Goal: Information Seeking & Learning: Learn about a topic

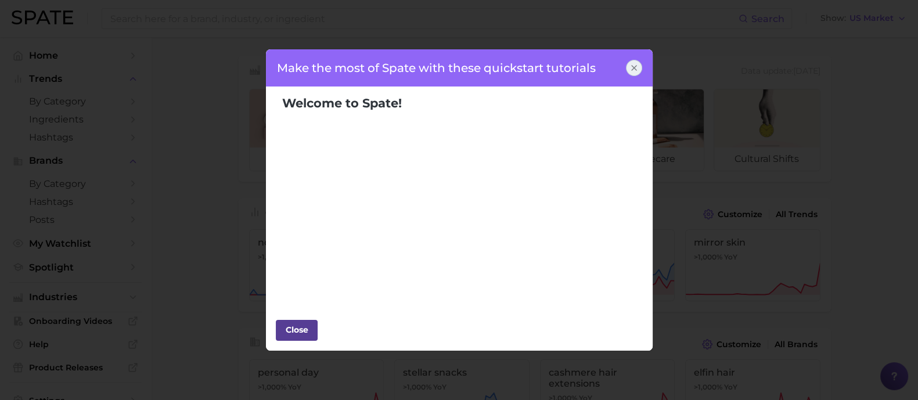
click at [298, 332] on div "Close" at bounding box center [296, 329] width 35 height 17
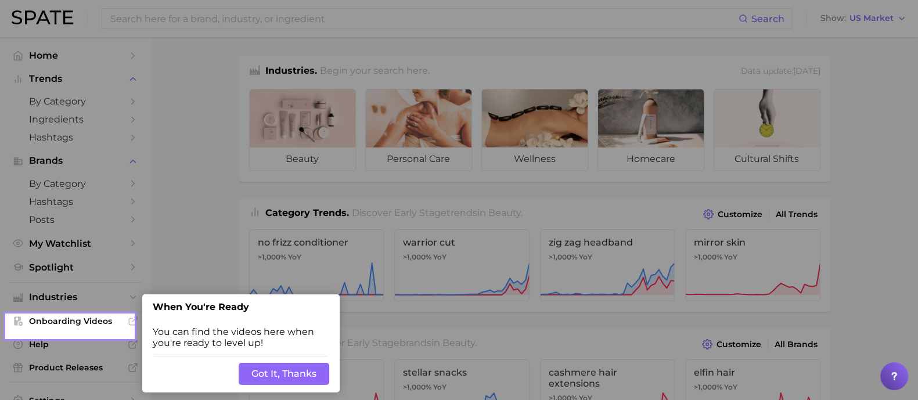
click at [255, 375] on button "Got It, Thanks" at bounding box center [284, 374] width 91 height 22
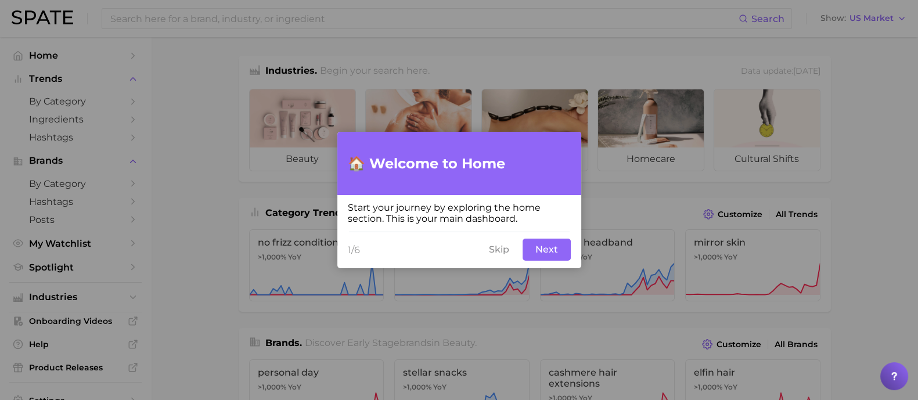
click at [501, 249] on button "Skip" at bounding box center [499, 250] width 34 height 22
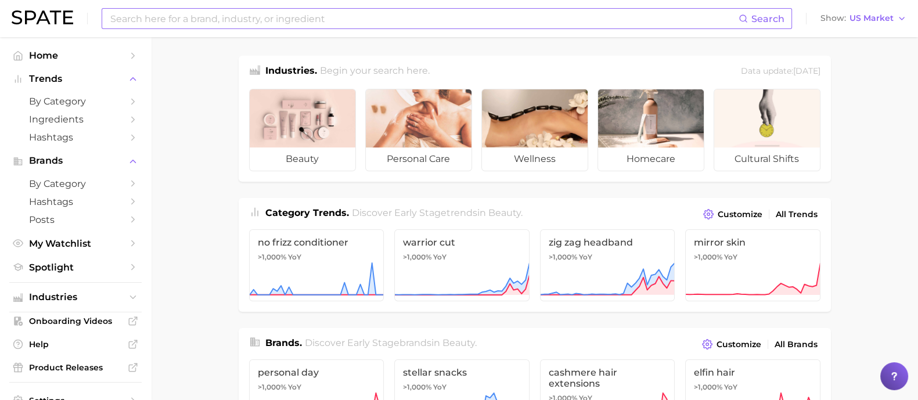
click at [239, 16] on input at bounding box center [423, 19] width 629 height 20
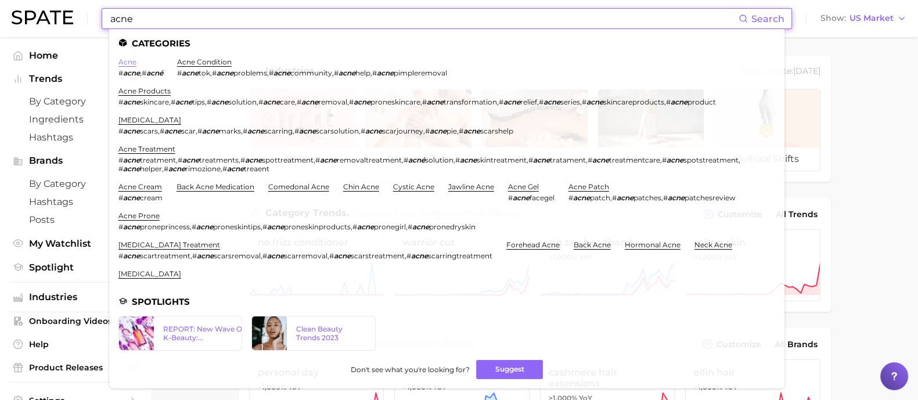
type input "acne"
click at [130, 62] on link "acne" at bounding box center [127, 61] width 18 height 9
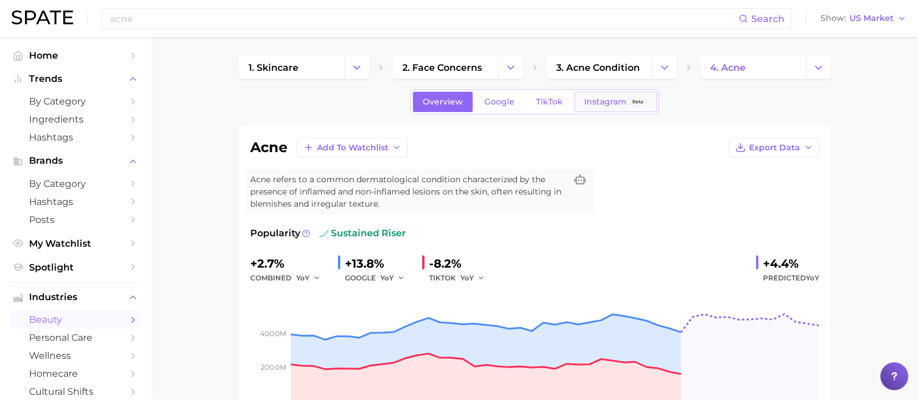
click at [610, 96] on link "Instagram Beta" at bounding box center [615, 102] width 82 height 20
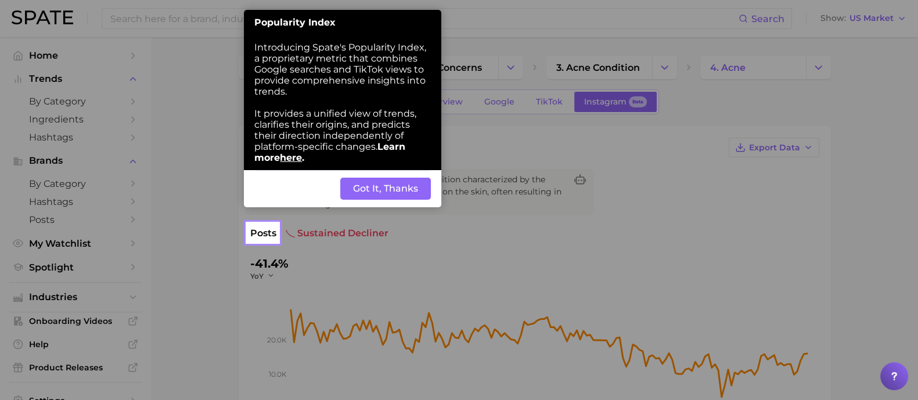
click at [365, 193] on button "Got It, Thanks" at bounding box center [385, 189] width 91 height 22
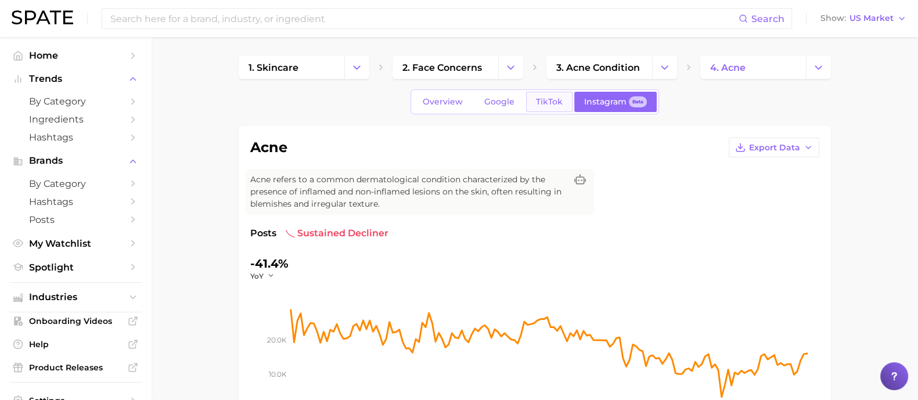
click at [555, 99] on span "TikTok" at bounding box center [549, 102] width 27 height 10
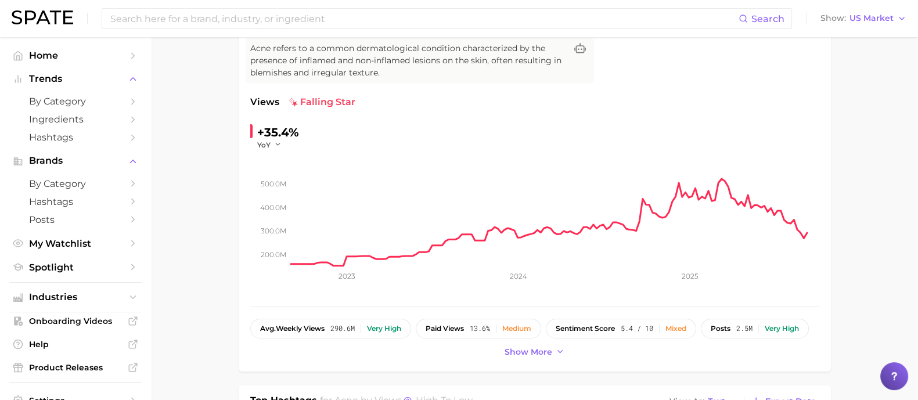
scroll to position [145, 0]
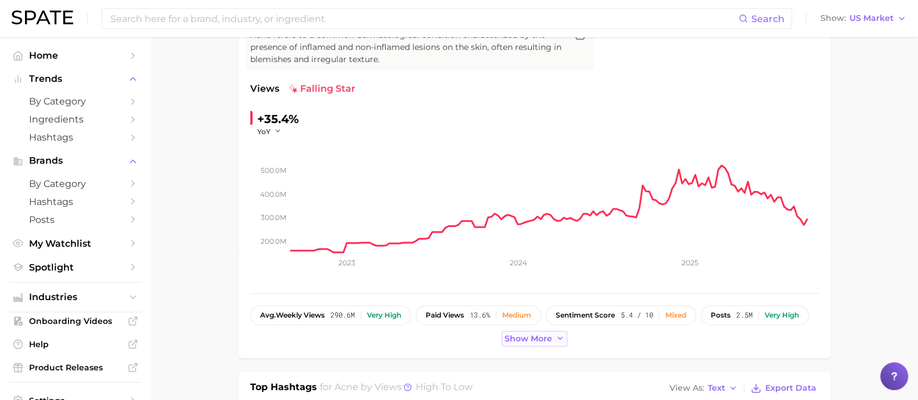
click at [534, 338] on span "Show more" at bounding box center [529, 339] width 48 height 10
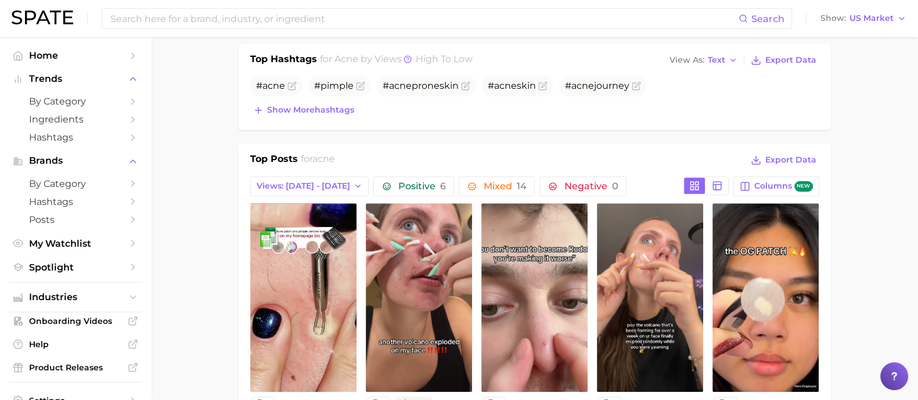
scroll to position [507, 0]
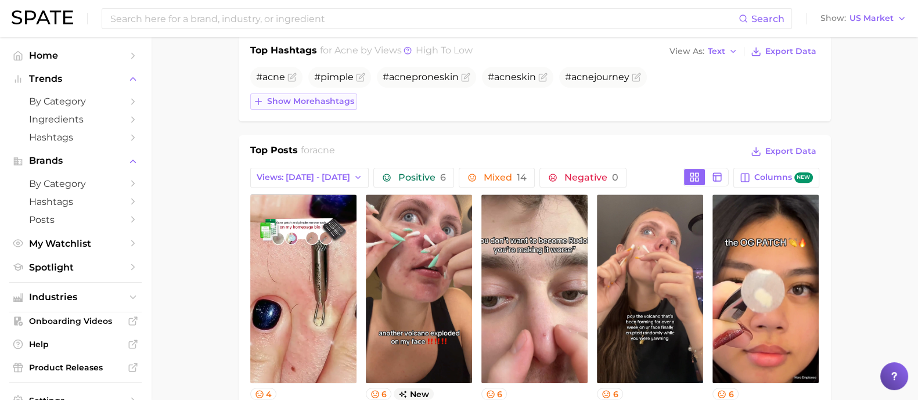
click at [314, 100] on span "Show more hashtags" at bounding box center [310, 101] width 87 height 10
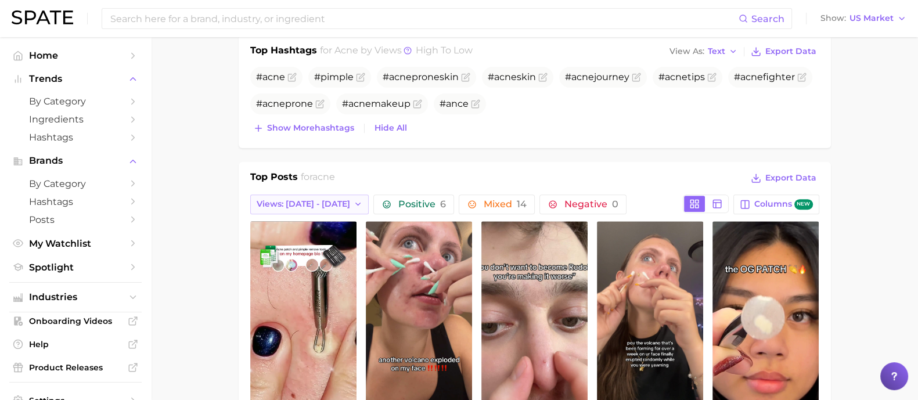
click at [334, 201] on span "Views: Aug 31 - Sep 7" at bounding box center [303, 204] width 93 height 10
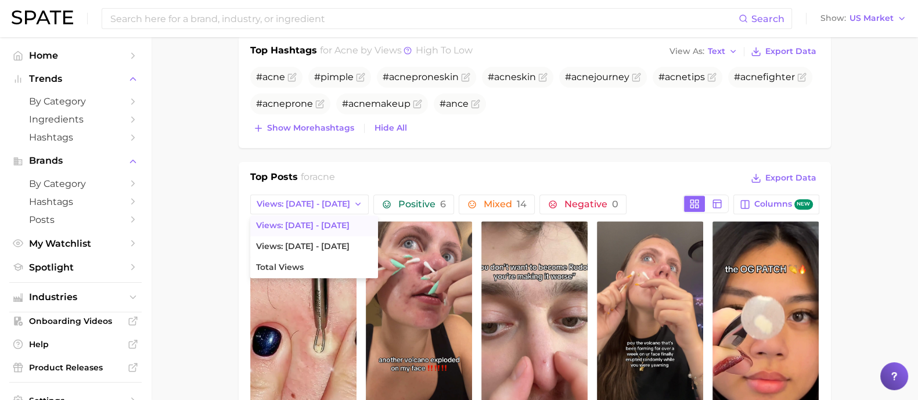
click at [203, 246] on main "1. skincare 2. face concerns 3. acne condition 4. acne Overview Google TikTok I…" at bounding box center [534, 324] width 767 height 1588
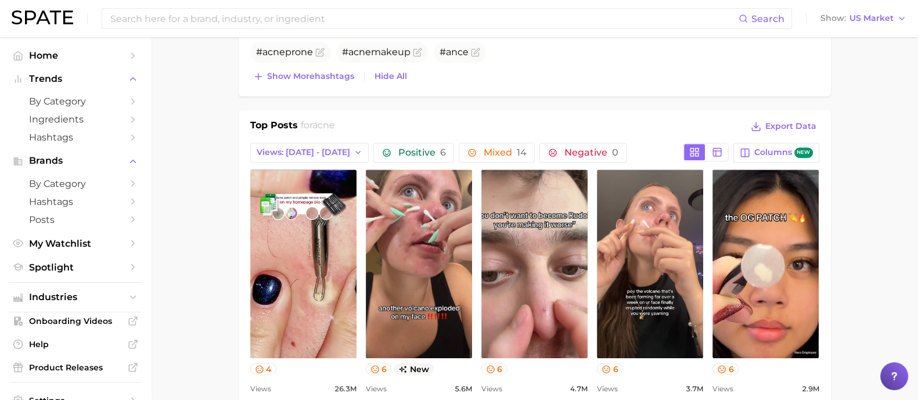
scroll to position [580, 0]
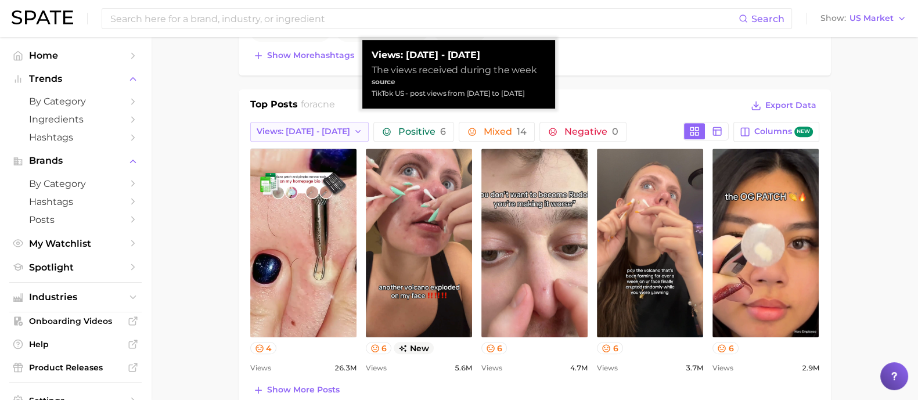
click at [325, 129] on span "Views: Aug 31 - Sep 7" at bounding box center [303, 132] width 93 height 10
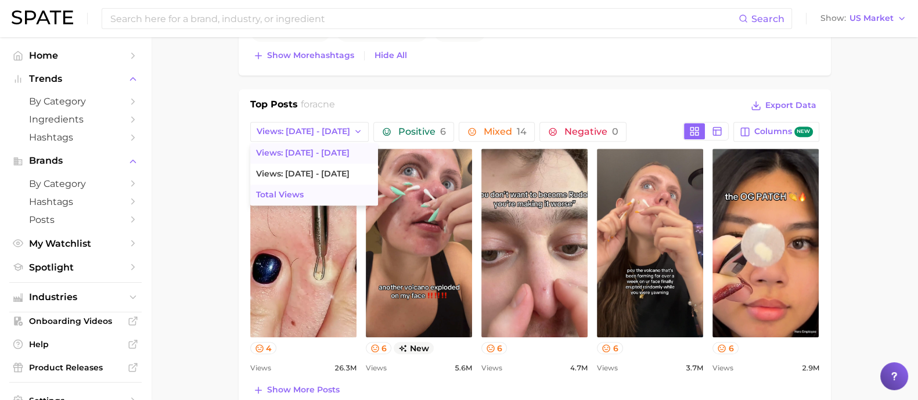
click at [287, 196] on span "Total Views" at bounding box center [280, 195] width 48 height 10
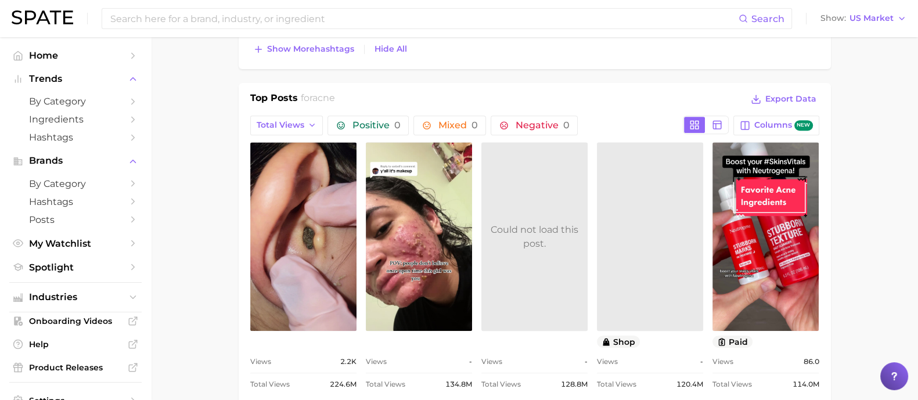
scroll to position [519, 0]
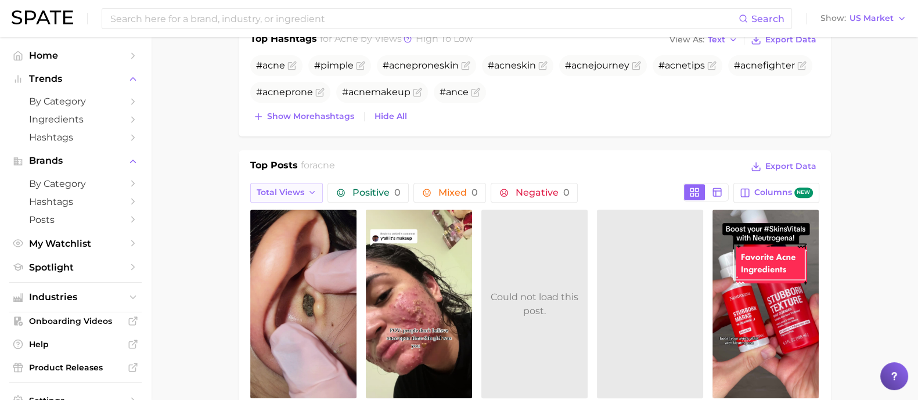
click at [279, 183] on button "Total Views" at bounding box center [286, 193] width 73 height 20
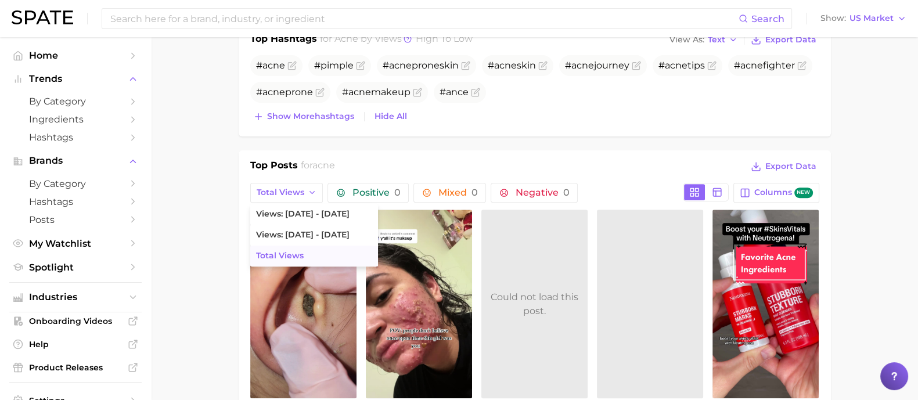
click at [210, 179] on main "1. skincare 2. face concerns 3. acne condition 4. acne Overview Google TikTok I…" at bounding box center [534, 323] width 767 height 1611
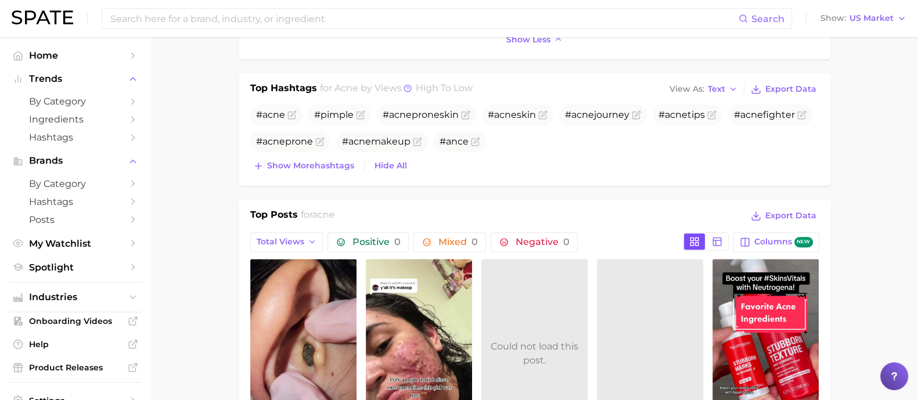
scroll to position [447, 0]
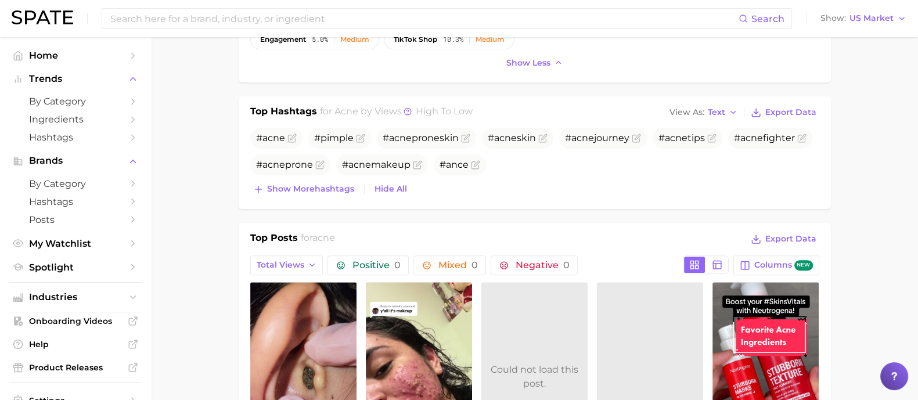
click at [195, 230] on main "1. skincare 2. face concerns 3. acne condition 4. acne Overview Google TikTok I…" at bounding box center [534, 396] width 767 height 1611
click at [314, 184] on span "Show more hashtags" at bounding box center [310, 189] width 87 height 10
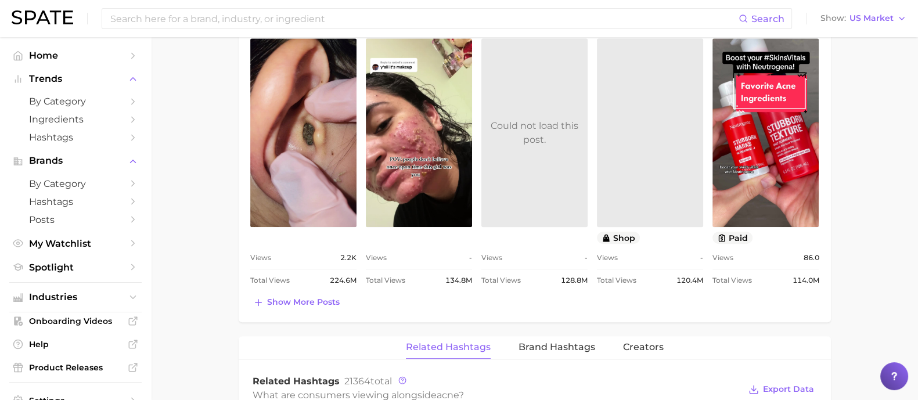
scroll to position [519, 0]
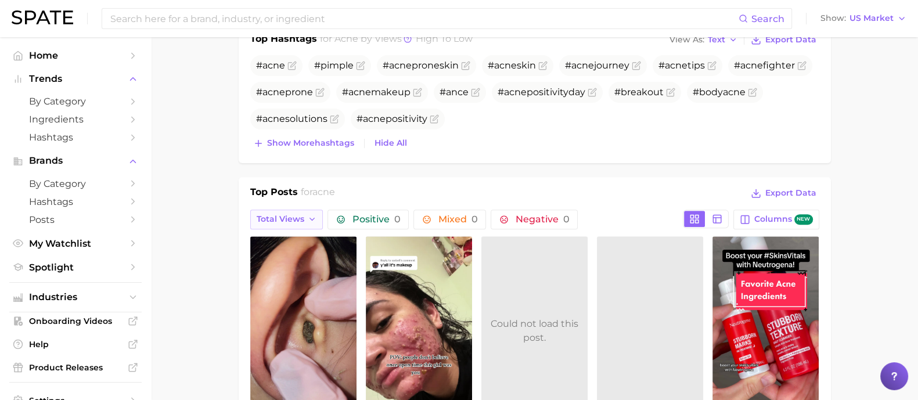
click at [285, 210] on button "Total Views" at bounding box center [286, 220] width 73 height 20
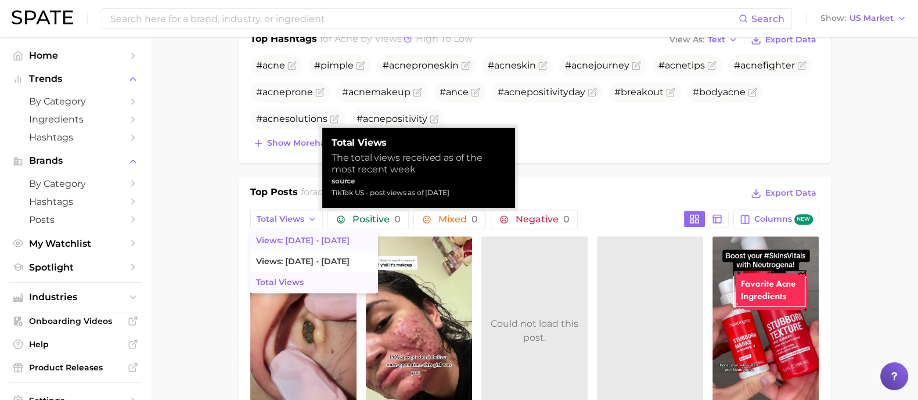
click at [303, 236] on span "Views: Aug 31 - Sep 7" at bounding box center [302, 241] width 93 height 10
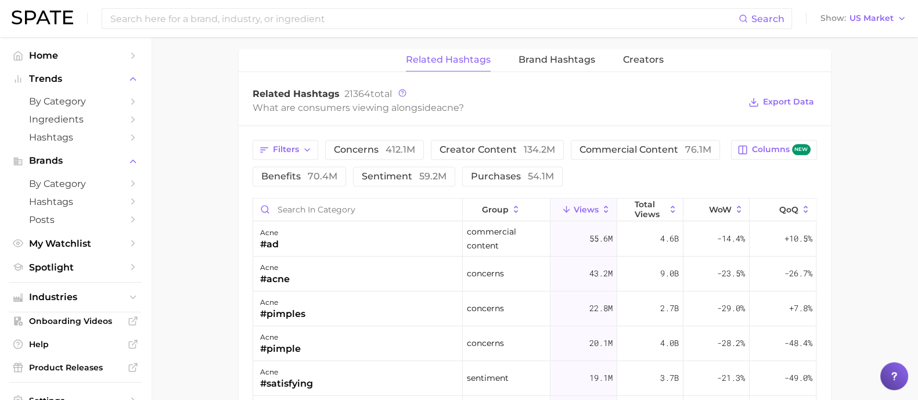
scroll to position [1027, 0]
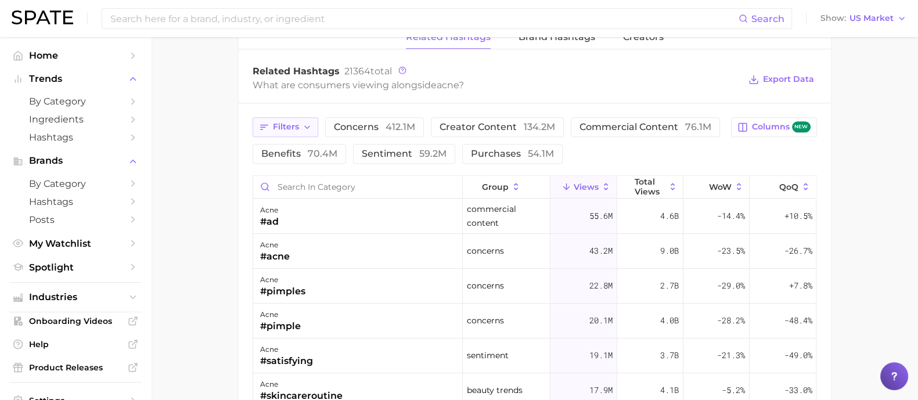
click at [287, 123] on span "Filters" at bounding box center [286, 127] width 26 height 10
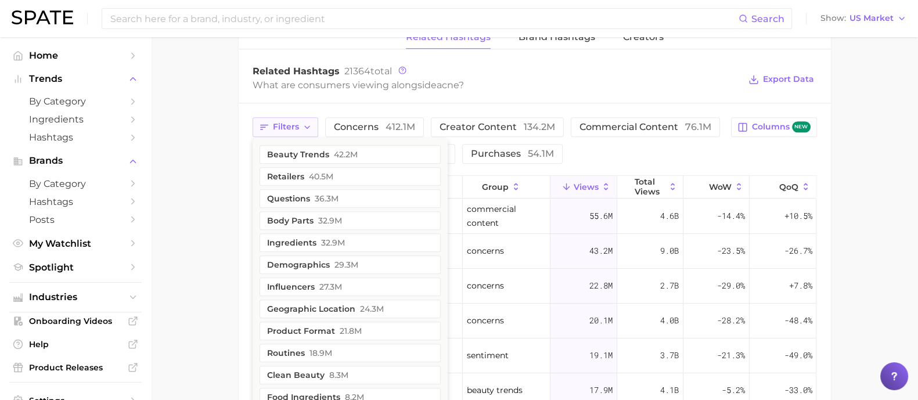
click at [287, 123] on span "Filters" at bounding box center [286, 127] width 26 height 10
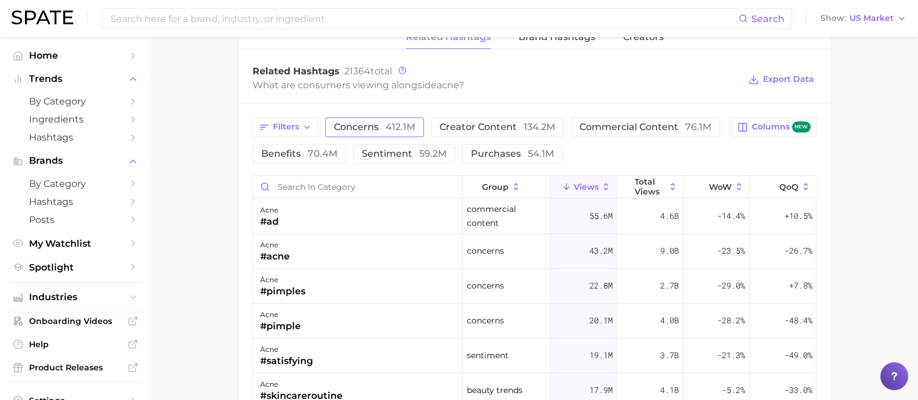
click at [390, 121] on span "412.1m" at bounding box center [401, 126] width 30 height 11
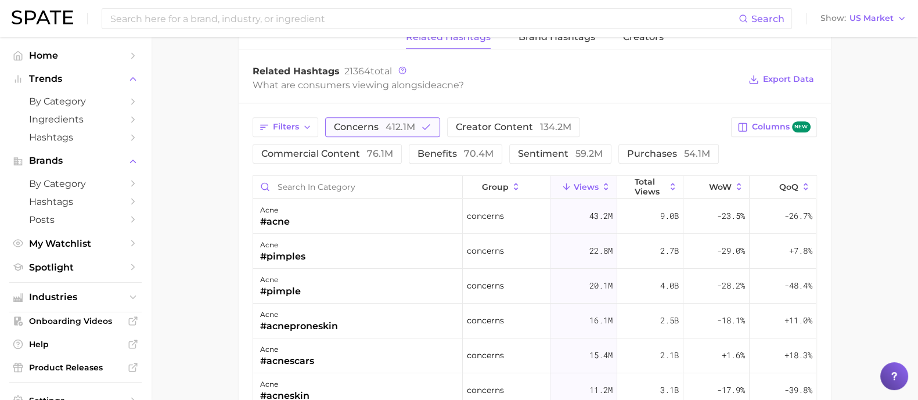
click at [383, 124] on span "concerns 412.1m" at bounding box center [374, 127] width 81 height 9
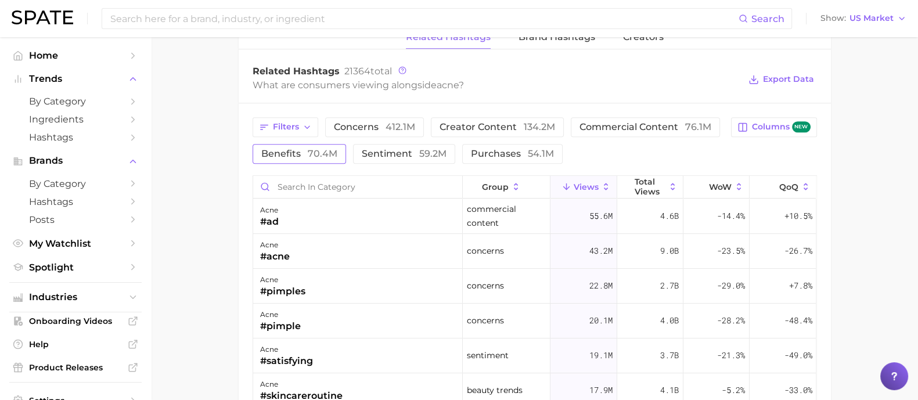
click at [290, 149] on span "benefits 70.4m" at bounding box center [299, 153] width 76 height 9
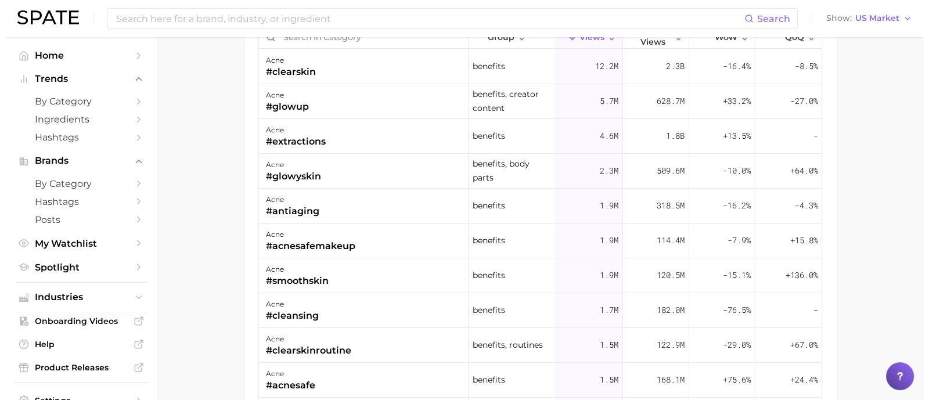
scroll to position [1199, 0]
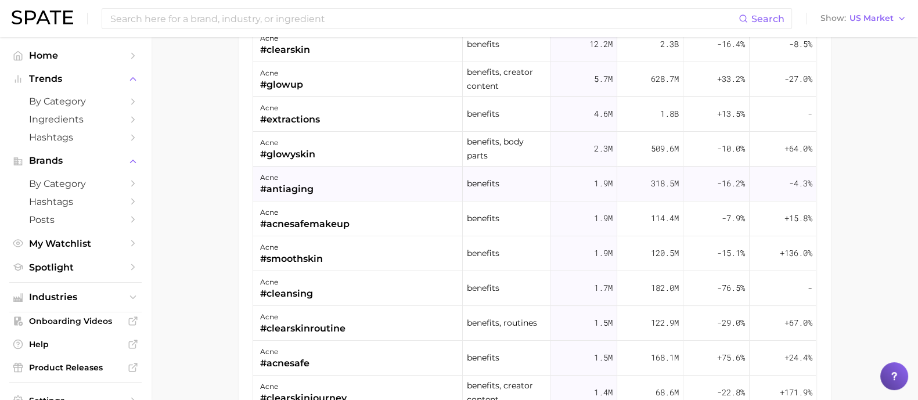
click at [357, 186] on div "acne #antiaging" at bounding box center [358, 184] width 210 height 35
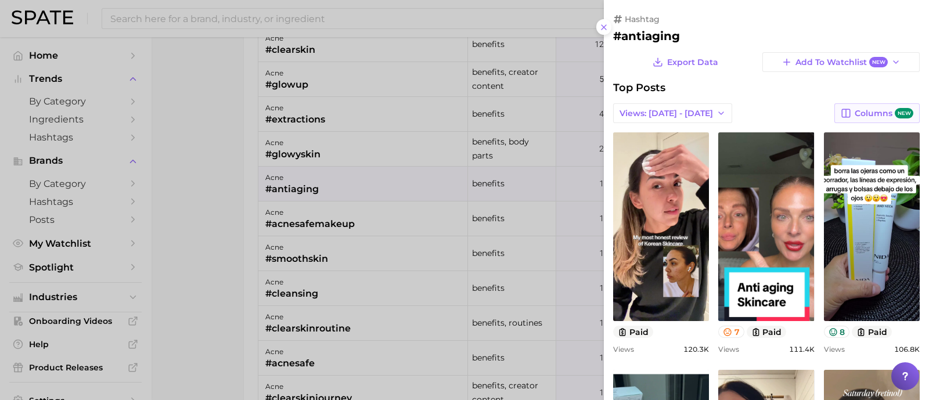
scroll to position [0, 0]
click at [699, 113] on span "Views: Aug 31 - Sep 7" at bounding box center [666, 114] width 93 height 10
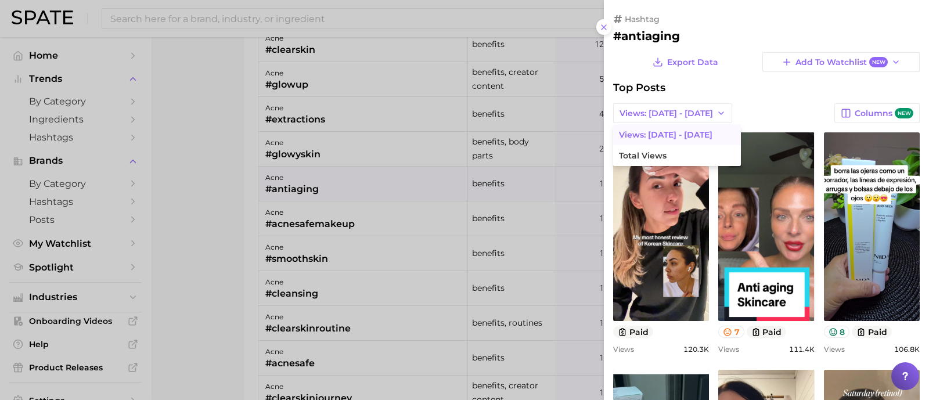
click at [700, 82] on div "Top Posts" at bounding box center [766, 87] width 307 height 13
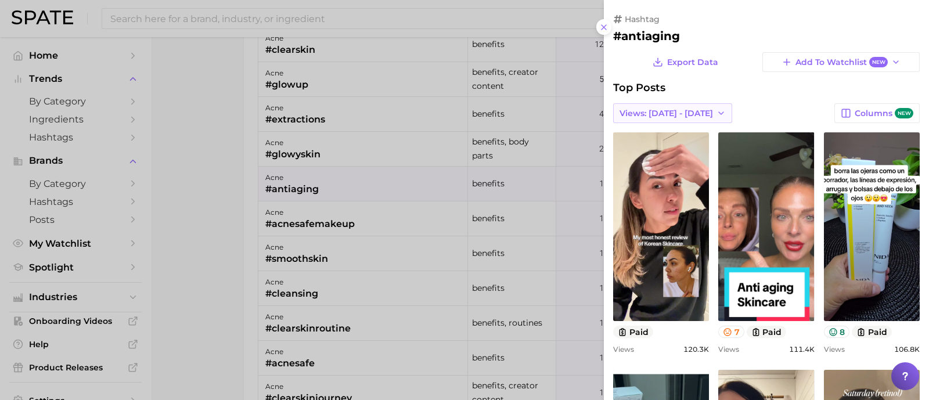
click at [672, 109] on span "Views: Aug 31 - Sep 7" at bounding box center [666, 114] width 93 height 10
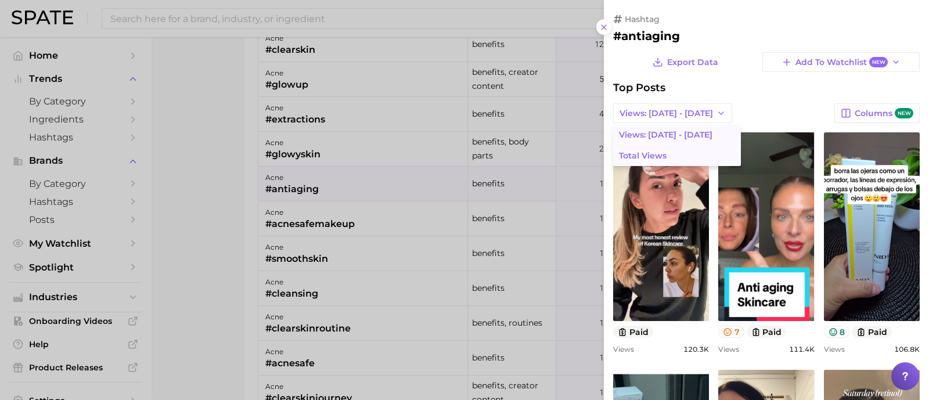
click at [642, 153] on span "Total Views" at bounding box center [643, 156] width 48 height 10
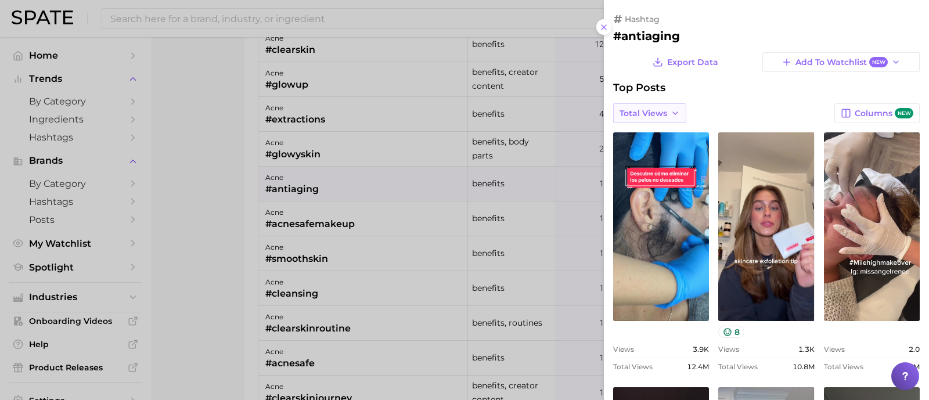
click at [667, 111] on button "Total Views" at bounding box center [649, 113] width 73 height 20
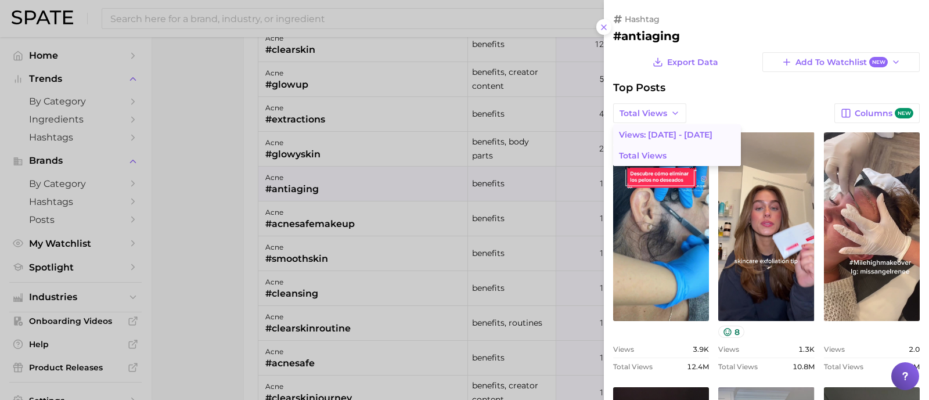
click at [660, 130] on span "Views: Aug 31 - Sep 7" at bounding box center [665, 135] width 93 height 10
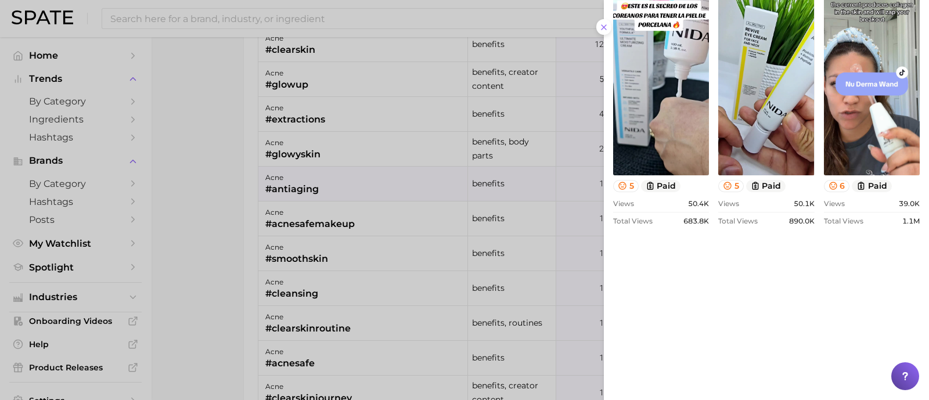
click at [214, 189] on div at bounding box center [464, 200] width 929 height 400
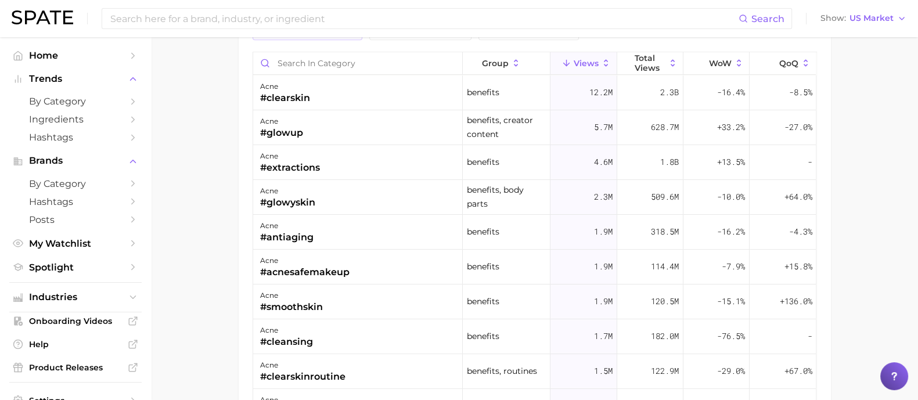
scroll to position [981, 0]
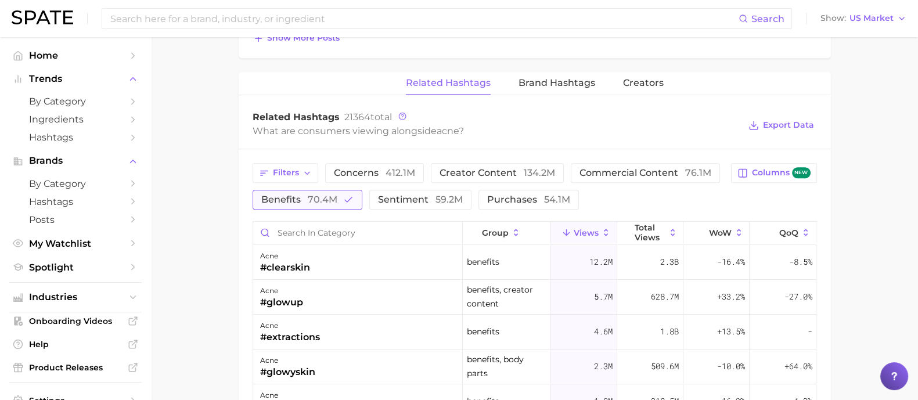
click at [318, 196] on span "70.4m" at bounding box center [323, 199] width 30 height 11
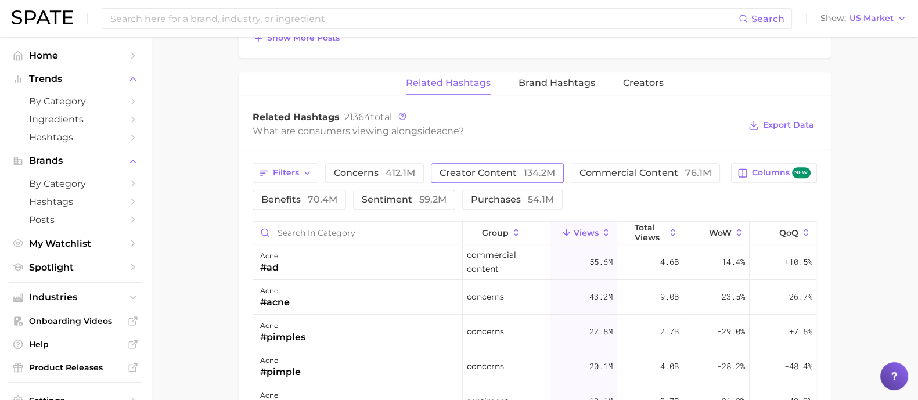
click at [517, 169] on span "creator content 134.2m" at bounding box center [498, 172] width 116 height 9
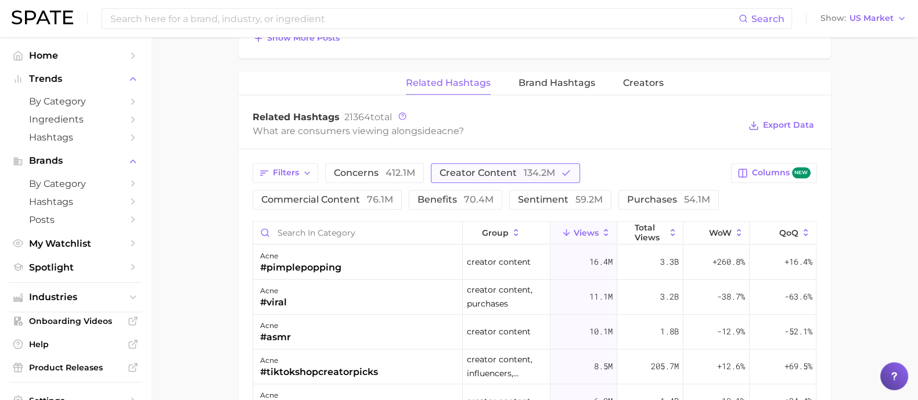
click at [501, 168] on span "creator content 134.2m" at bounding box center [498, 172] width 116 height 9
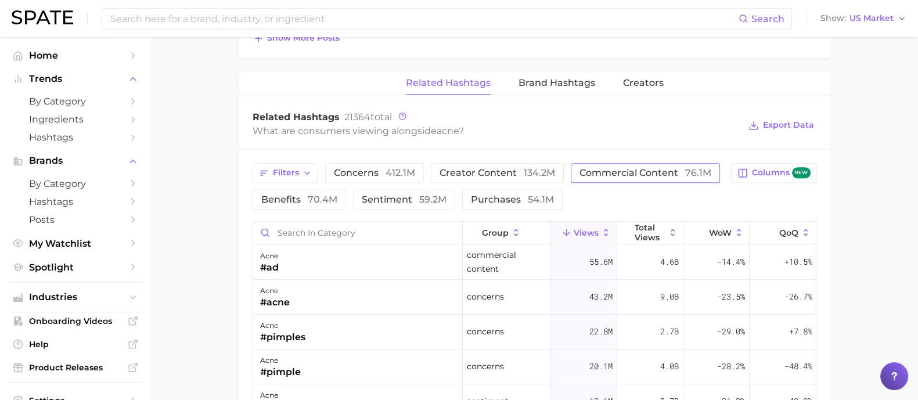
click at [628, 169] on span "commercial content 76.1m" at bounding box center [645, 172] width 132 height 9
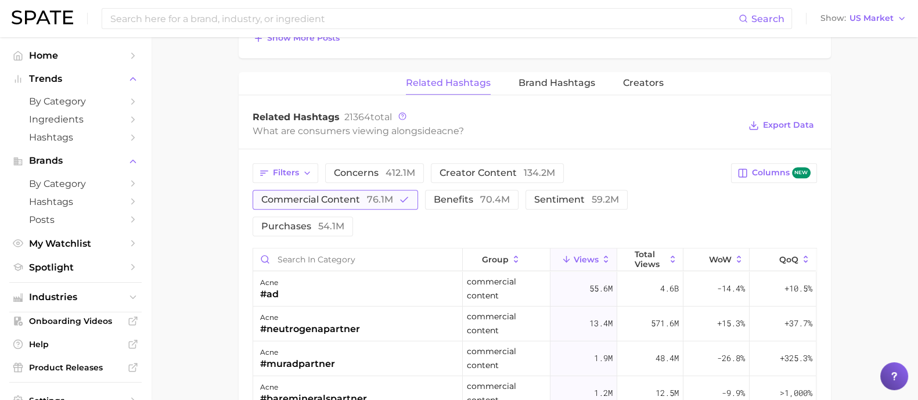
click at [345, 197] on span "commercial content 76.1m" at bounding box center [327, 199] width 132 height 9
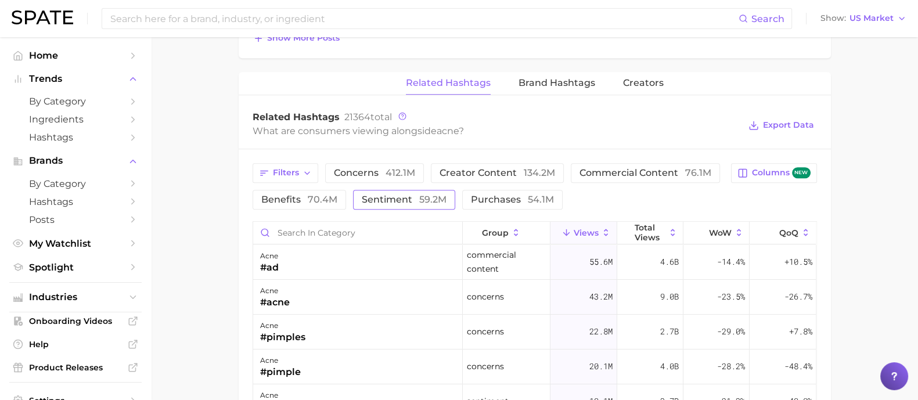
click at [393, 195] on span "sentiment 59.2m" at bounding box center [404, 199] width 85 height 9
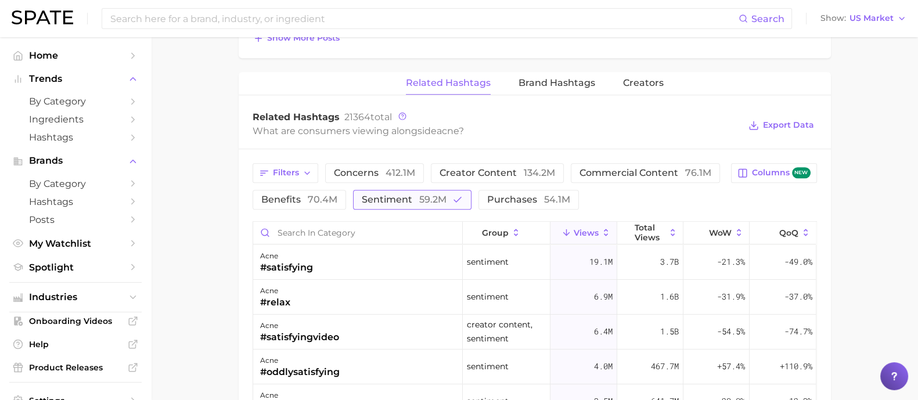
click at [393, 195] on span "sentiment 59.2m" at bounding box center [404, 199] width 85 height 9
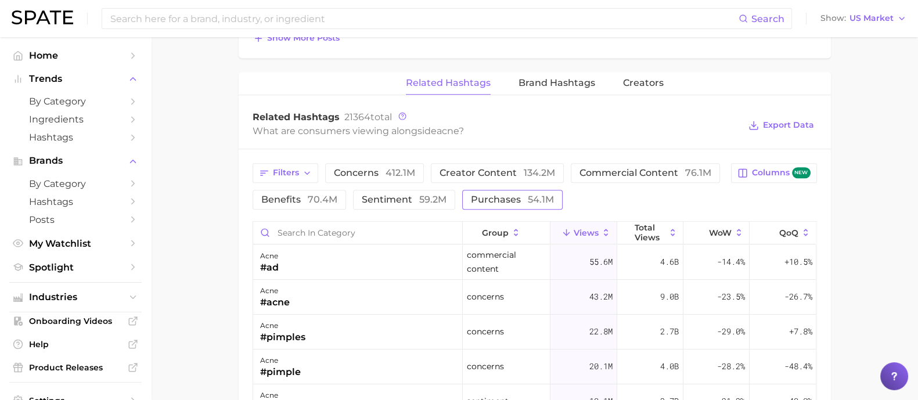
drag, startPoint x: 505, startPoint y: 193, endPoint x: 512, endPoint y: 192, distance: 7.1
click at [506, 195] on span "purchases 54.1m" at bounding box center [512, 199] width 83 height 9
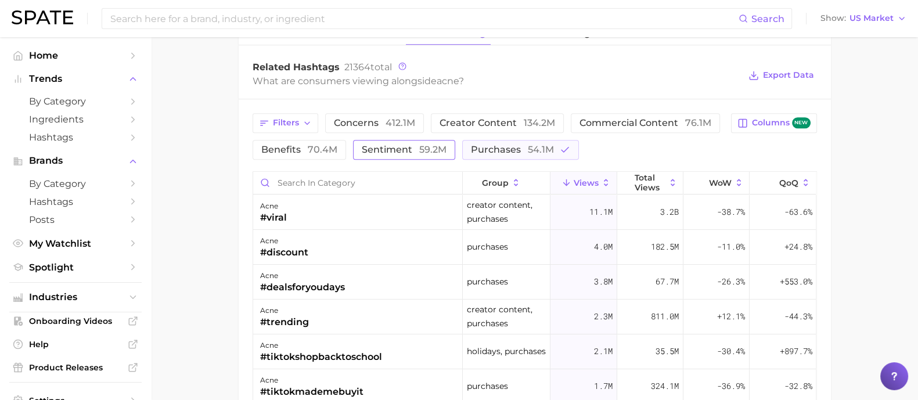
scroll to position [1054, 0]
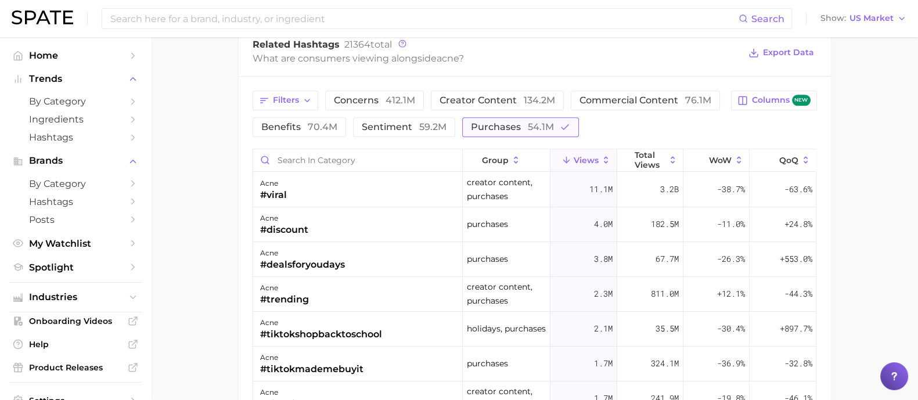
click at [492, 129] on span "purchases 54.1m" at bounding box center [512, 127] width 83 height 9
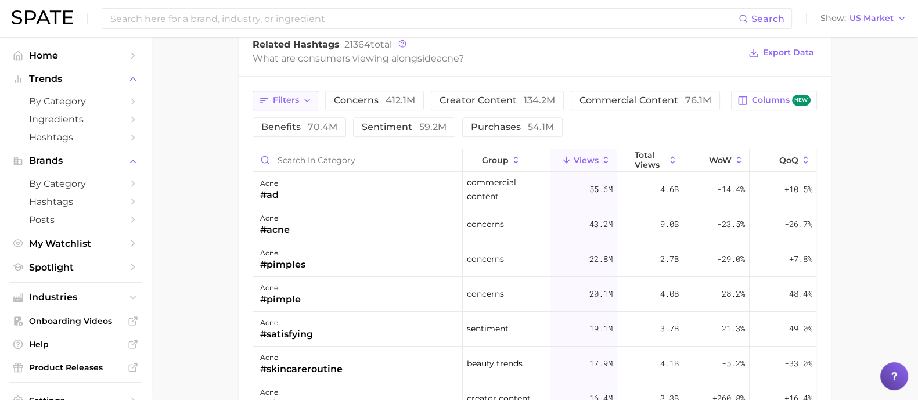
click at [283, 95] on span "Filters" at bounding box center [286, 100] width 26 height 10
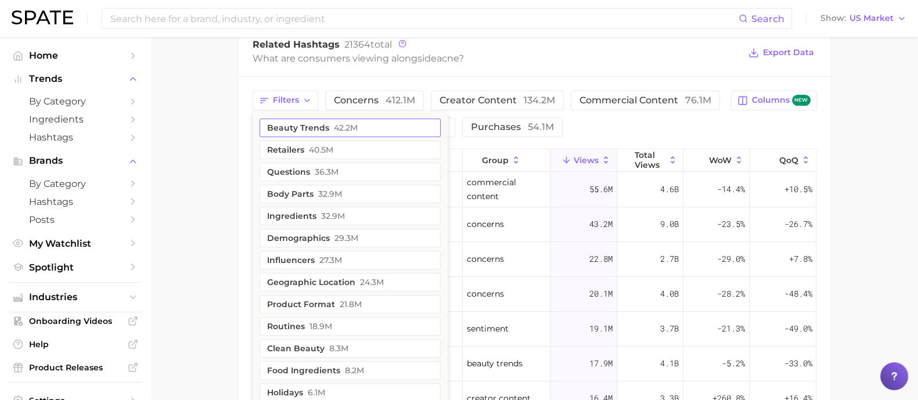
click at [325, 119] on button "beauty trends 42.2m" at bounding box center [350, 127] width 181 height 19
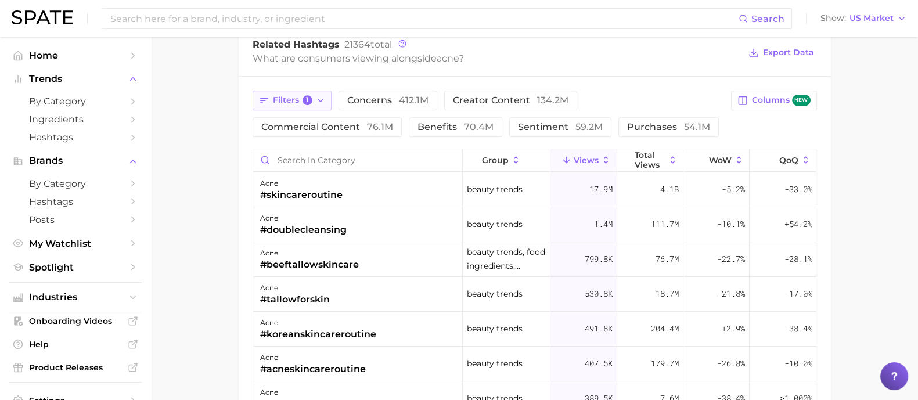
click at [285, 95] on span "Filters 1" at bounding box center [293, 100] width 40 height 10
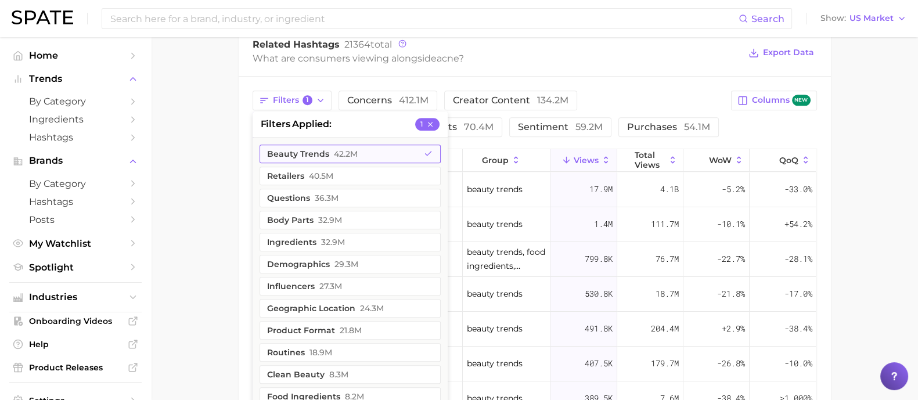
click at [337, 152] on span "42.2m" at bounding box center [346, 153] width 24 height 9
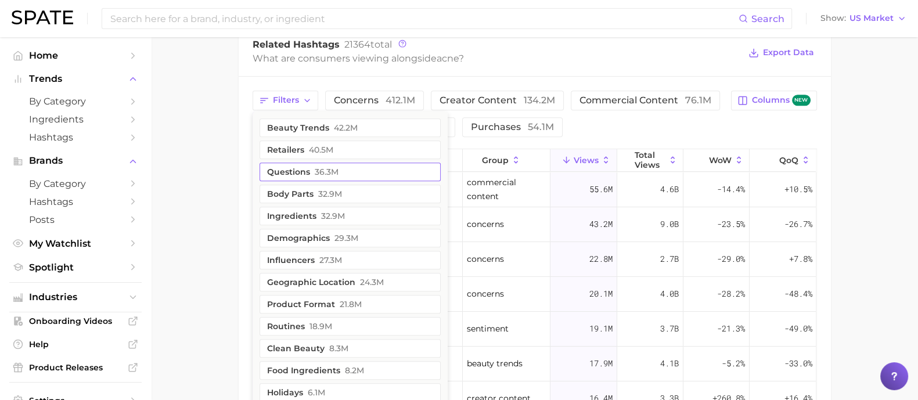
click at [316, 167] on span "36.3m" at bounding box center [327, 171] width 24 height 9
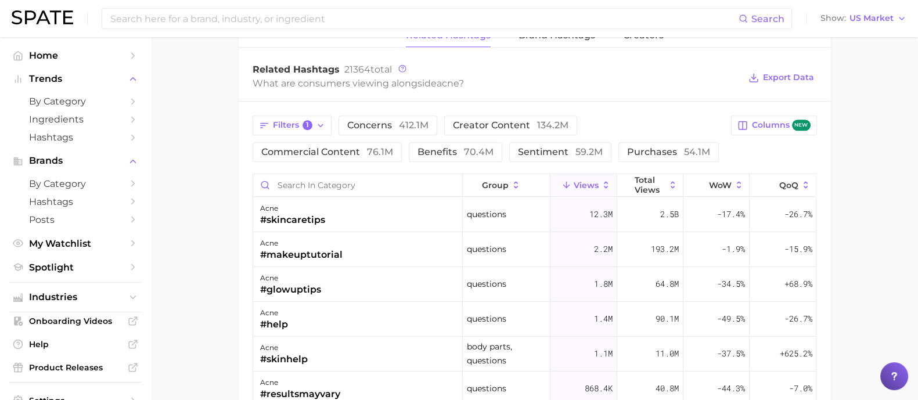
scroll to position [981, 0]
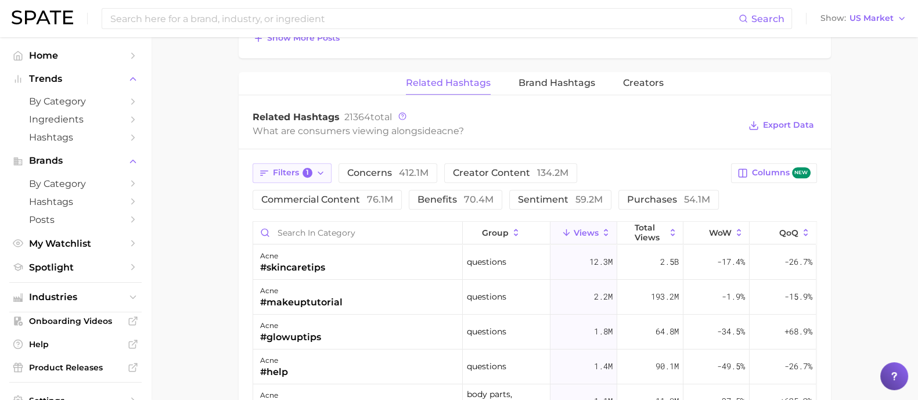
click at [281, 165] on button "Filters 1" at bounding box center [293, 173] width 80 height 20
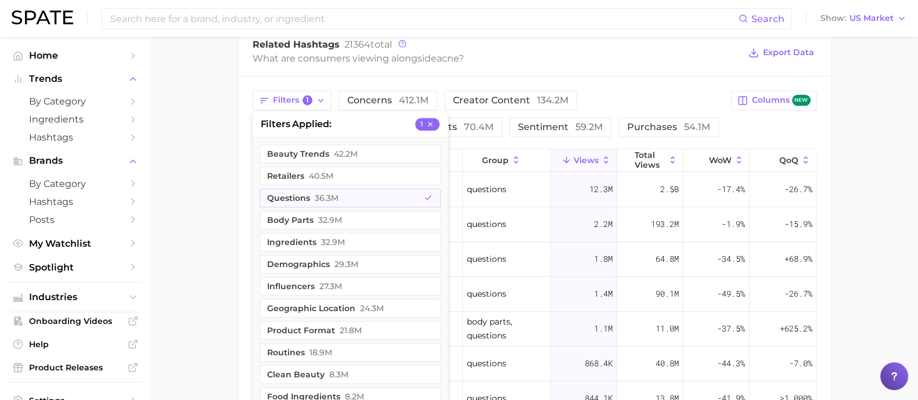
scroll to position [1126, 0]
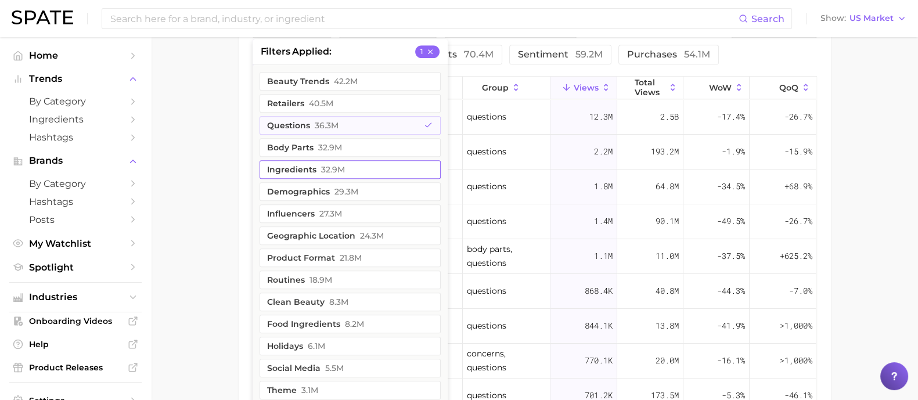
click at [348, 166] on button "ingredients 32.9m" at bounding box center [350, 169] width 181 height 19
click at [402, 117] on button "questions 36.3m" at bounding box center [350, 125] width 181 height 19
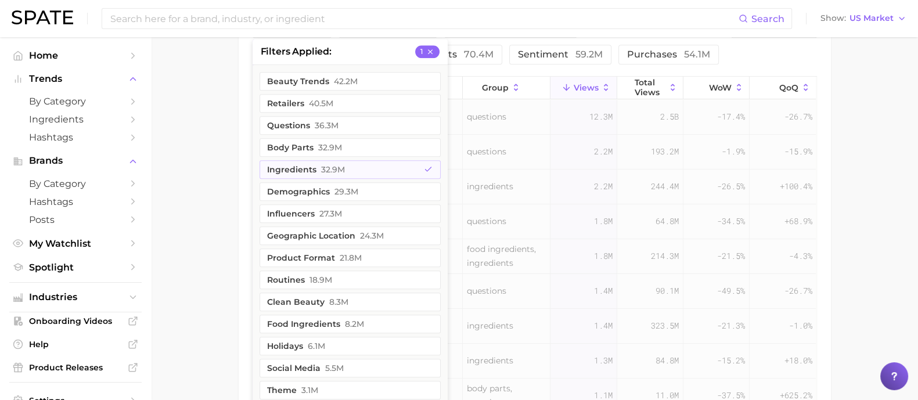
click at [250, 167] on div "Filters 1 filters applied 1 beauty trends 42.2m retailers 40.5m questions 36.3m…" at bounding box center [535, 247] width 592 height 486
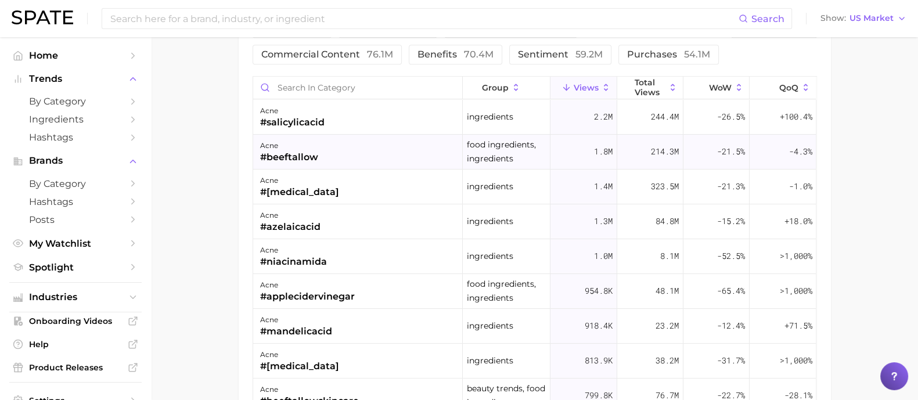
click at [377, 150] on div "acne #beeftallow" at bounding box center [358, 152] width 210 height 35
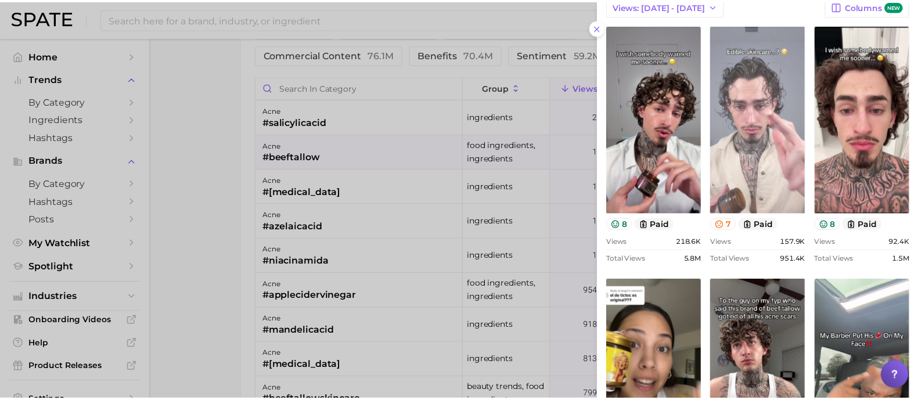
scroll to position [0, 0]
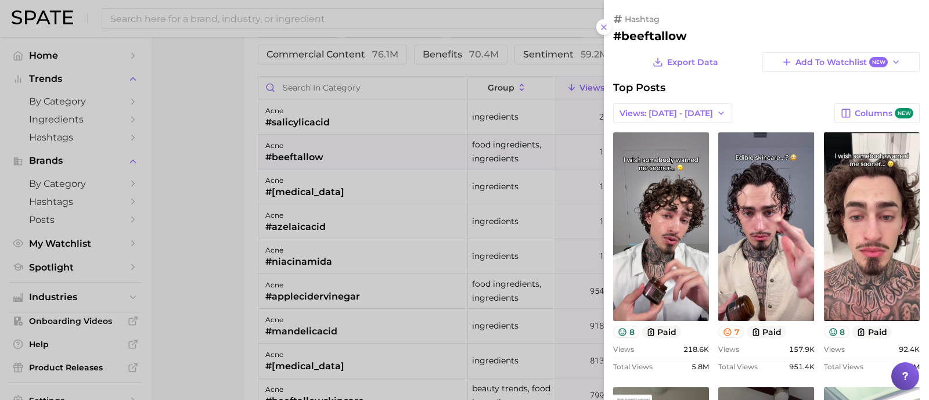
click at [224, 189] on div at bounding box center [464, 200] width 929 height 400
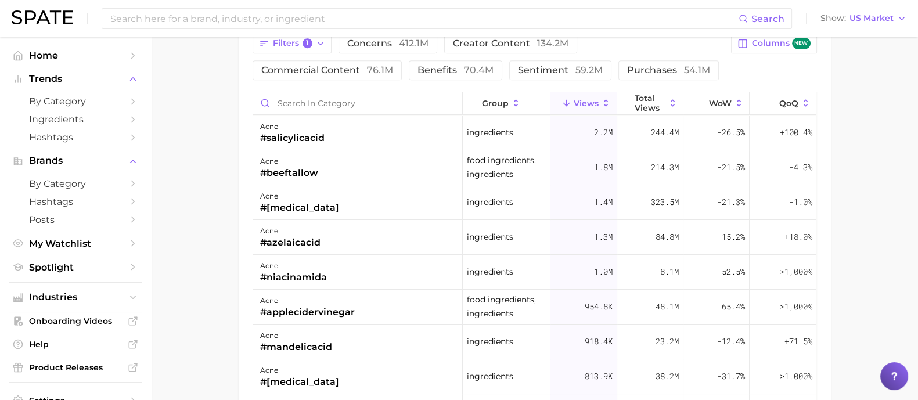
scroll to position [1054, 0]
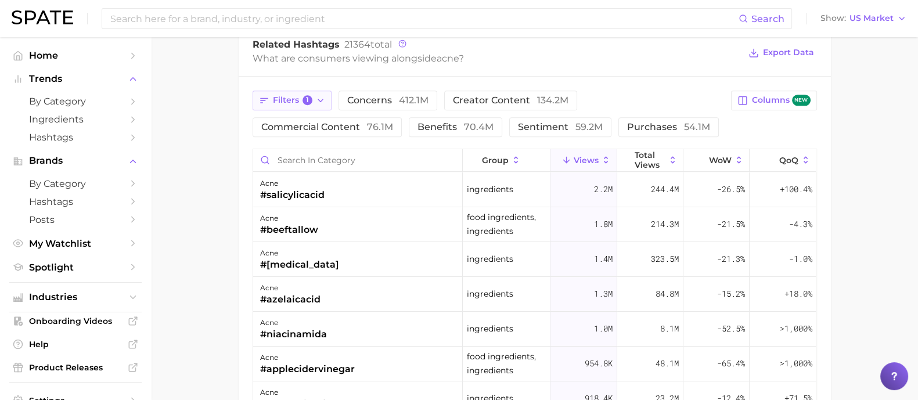
click at [319, 100] on icon "button" at bounding box center [320, 100] width 9 height 9
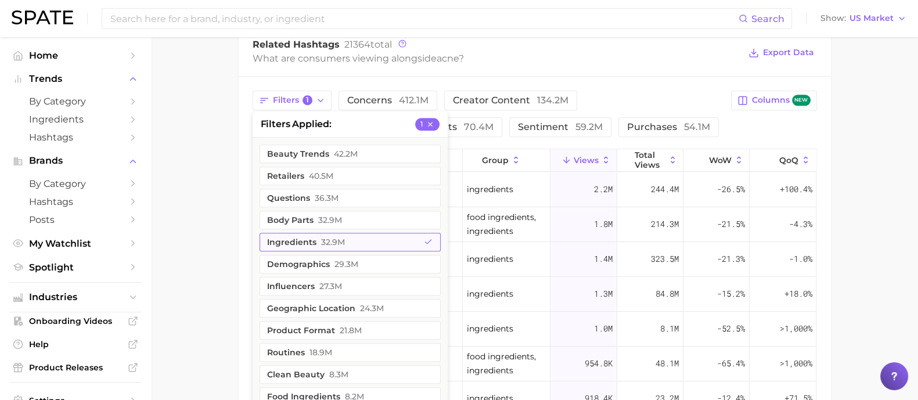
click at [303, 237] on button "ingredients 32.9m" at bounding box center [350, 242] width 181 height 19
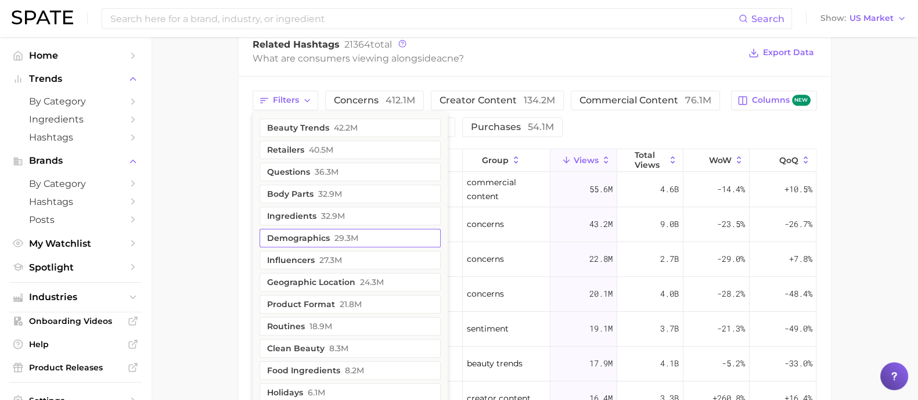
click at [309, 236] on button "demographics 29.3m" at bounding box center [350, 238] width 181 height 19
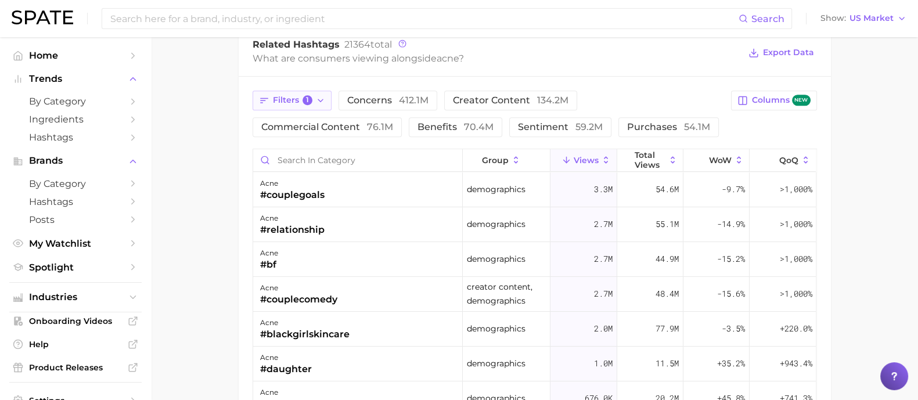
click at [303, 95] on span "1" at bounding box center [308, 100] width 10 height 10
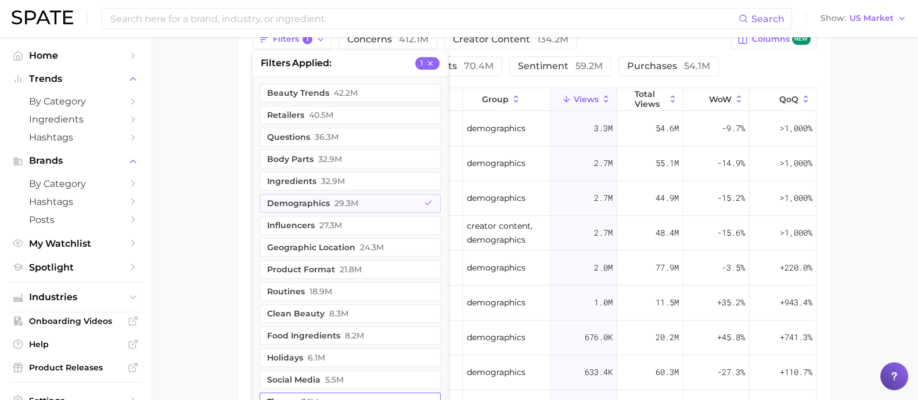
scroll to position [1199, 0]
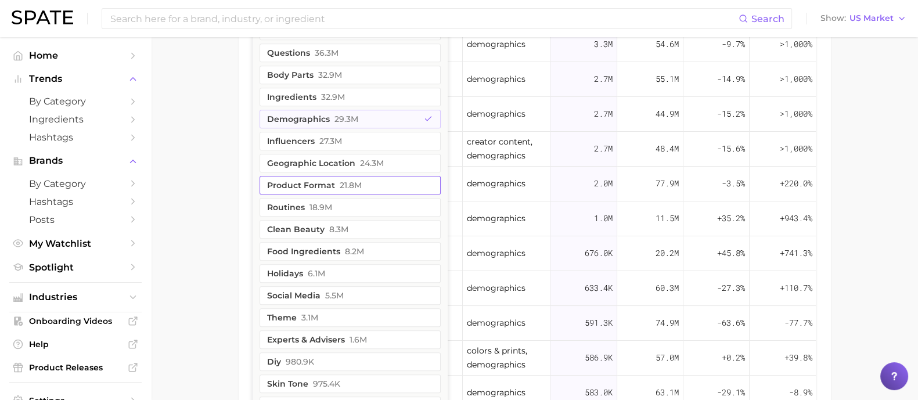
click at [389, 180] on button "product format 21.8m" at bounding box center [350, 185] width 181 height 19
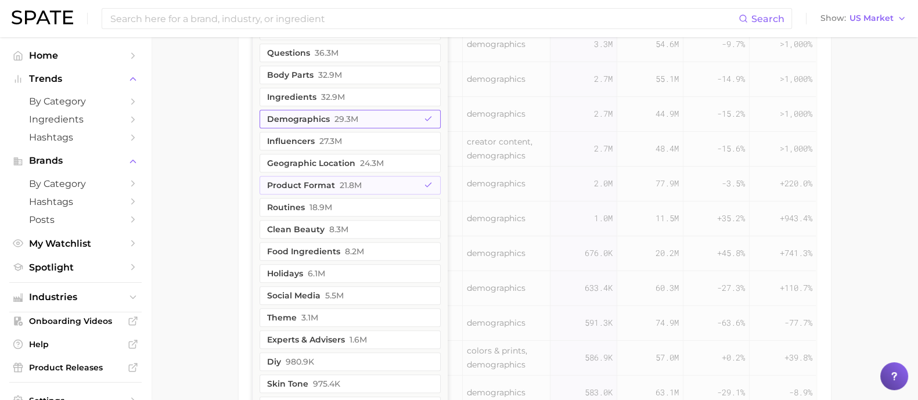
click at [426, 114] on icon "button" at bounding box center [428, 118] width 9 height 9
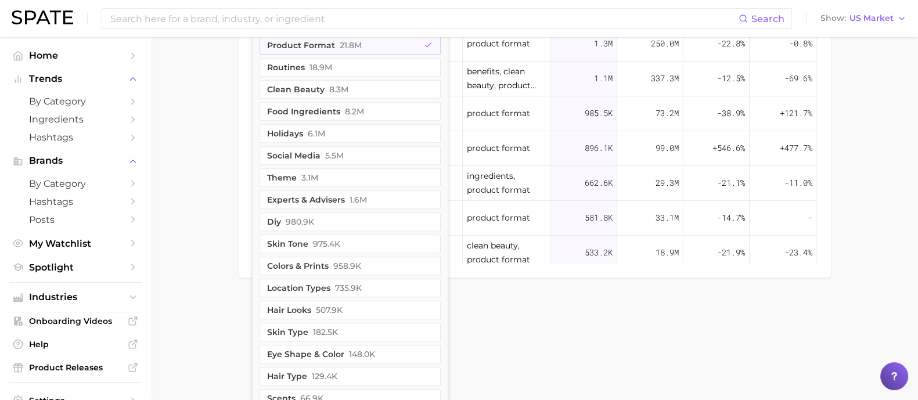
scroll to position [1344, 0]
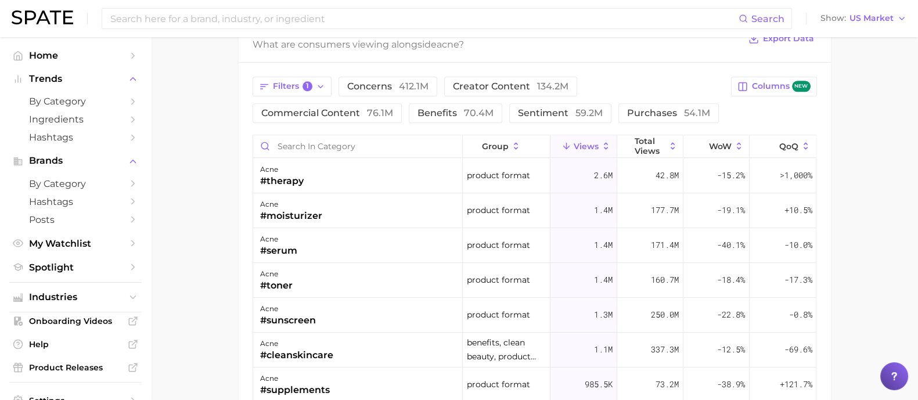
scroll to position [1097, 0]
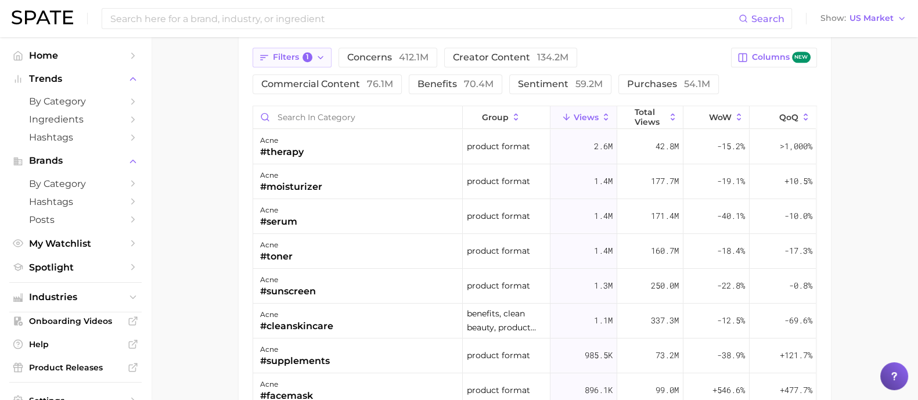
click at [322, 57] on icon "button" at bounding box center [320, 57] width 9 height 9
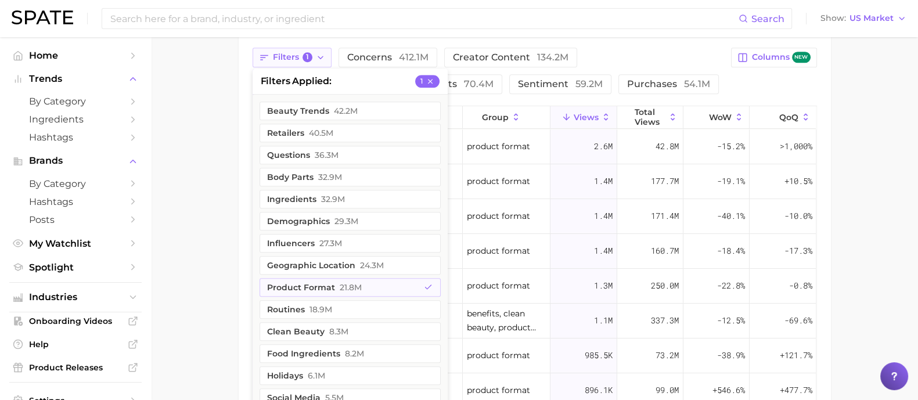
click at [322, 57] on icon "button" at bounding box center [320, 57] width 9 height 9
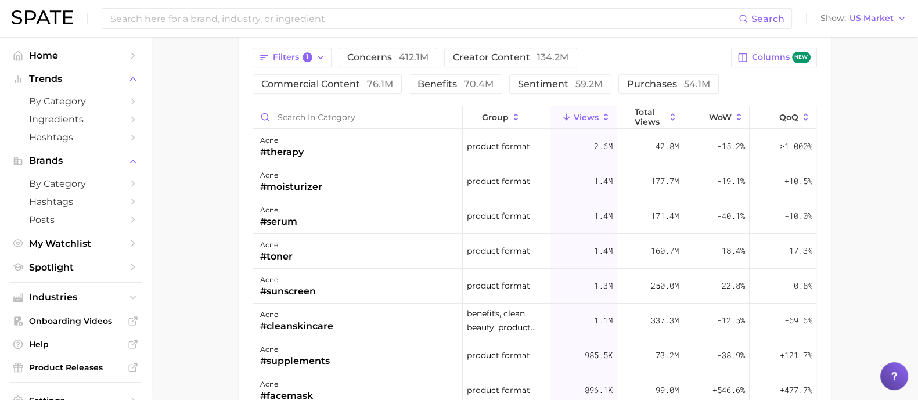
click at [327, 354] on div "#supplements" at bounding box center [295, 361] width 70 height 14
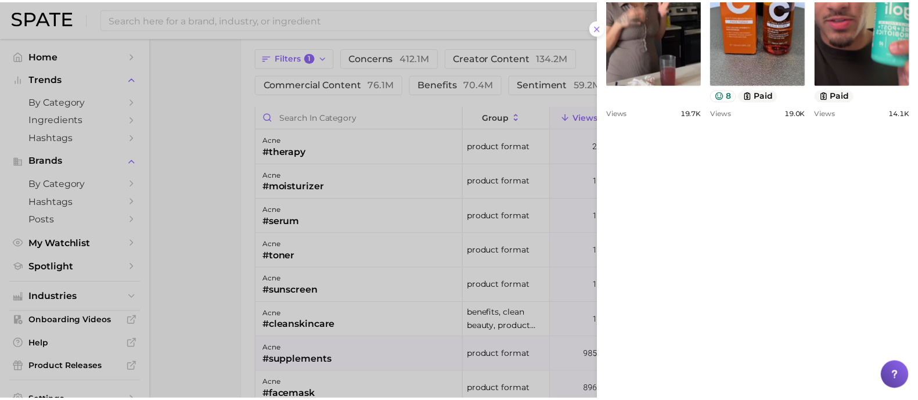
scroll to position [798, 0]
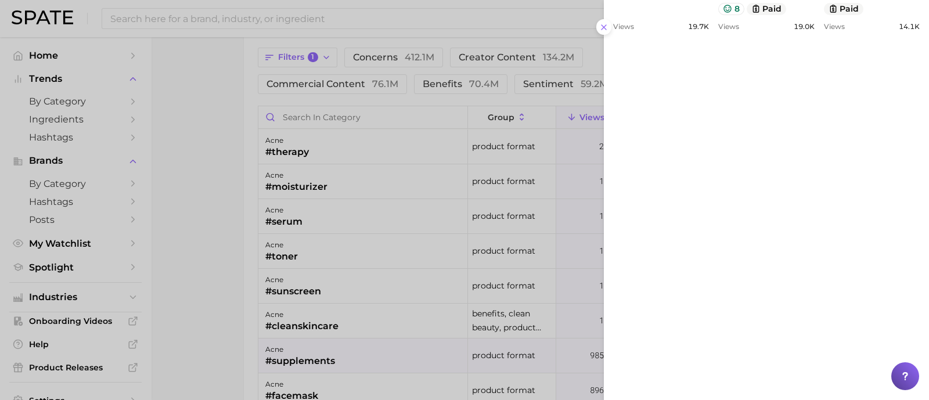
click at [242, 178] on div at bounding box center [464, 200] width 929 height 400
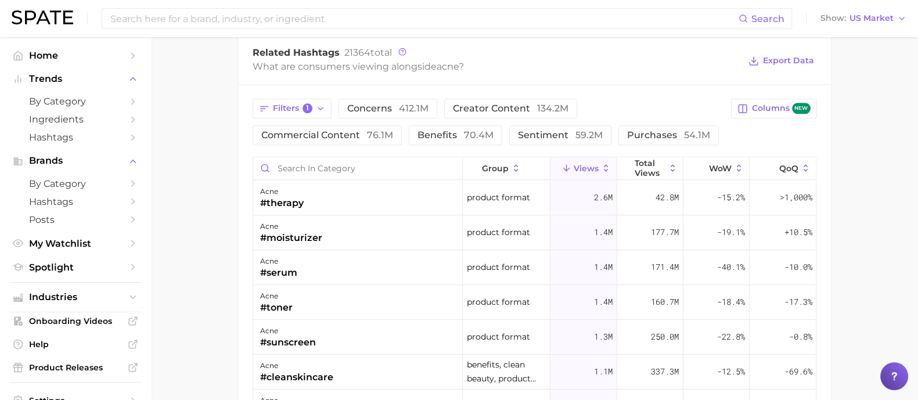
scroll to position [1024, 0]
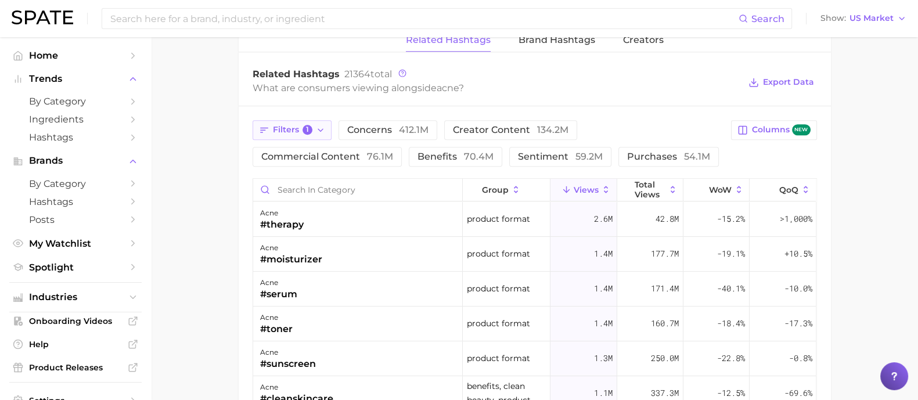
click at [297, 129] on span "Filters 1" at bounding box center [293, 130] width 40 height 10
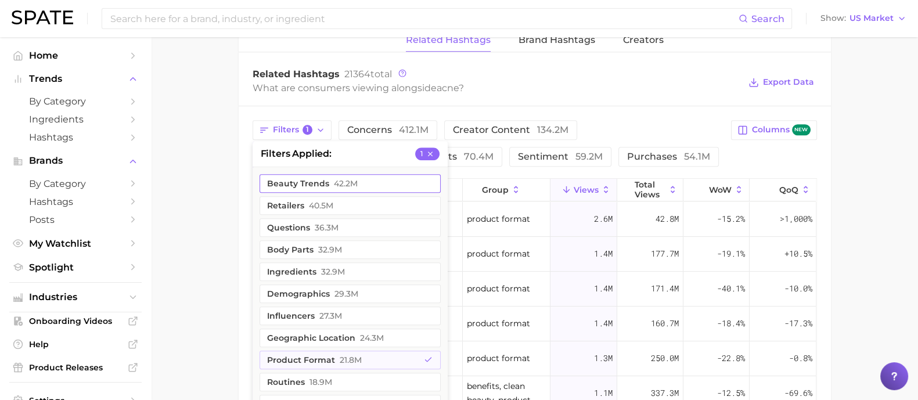
click at [433, 152] on icon "button" at bounding box center [430, 154] width 8 height 8
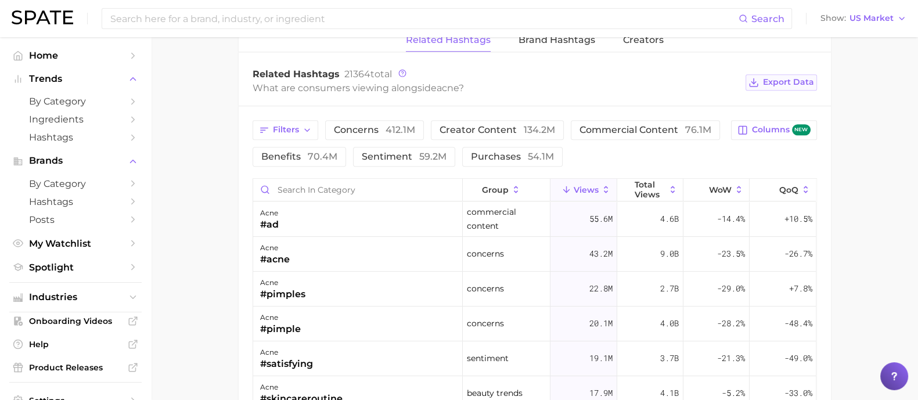
click at [798, 74] on button "Export Data" at bounding box center [781, 82] width 71 height 16
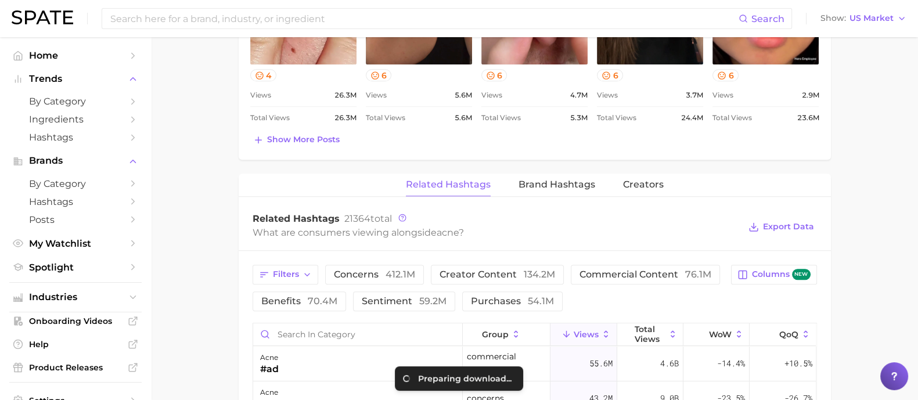
scroll to position [879, 0]
click at [526, 180] on span "Brand Hashtags" at bounding box center [557, 185] width 77 height 10
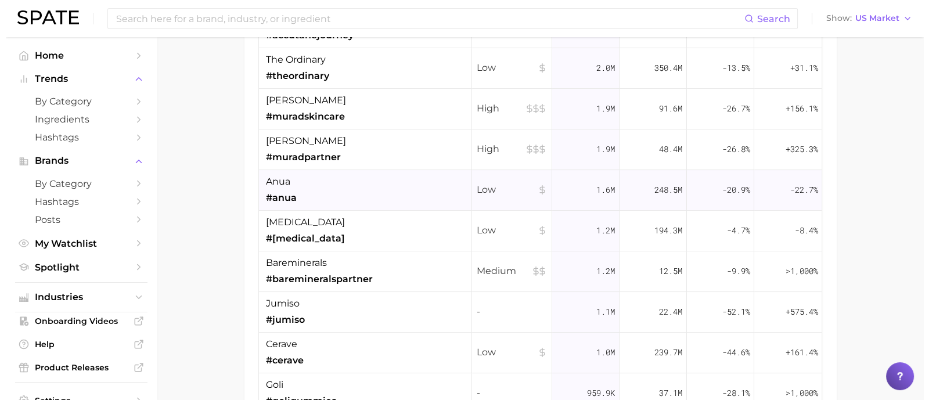
scroll to position [290, 0]
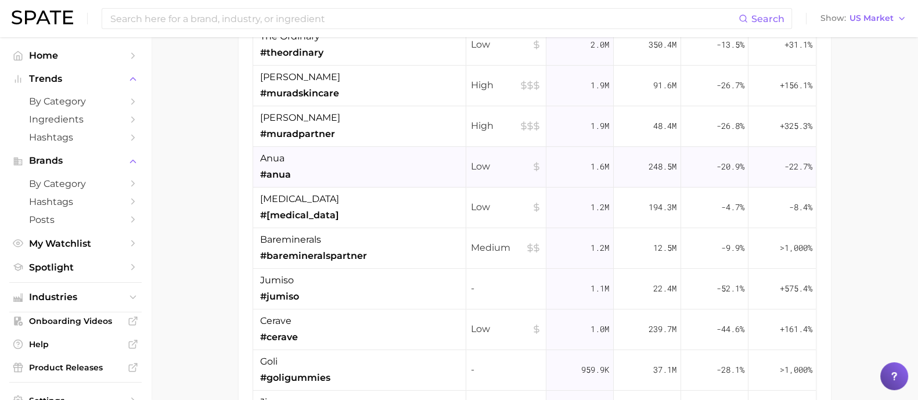
click at [380, 161] on div "anua #anua" at bounding box center [359, 167] width 213 height 41
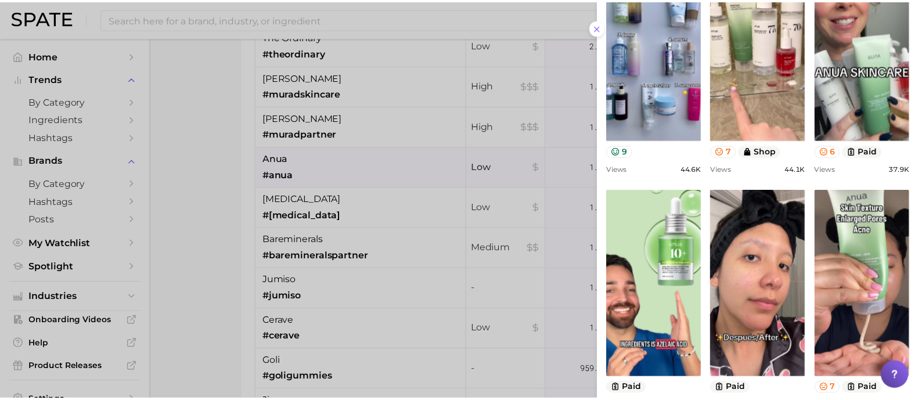
scroll to position [507, 0]
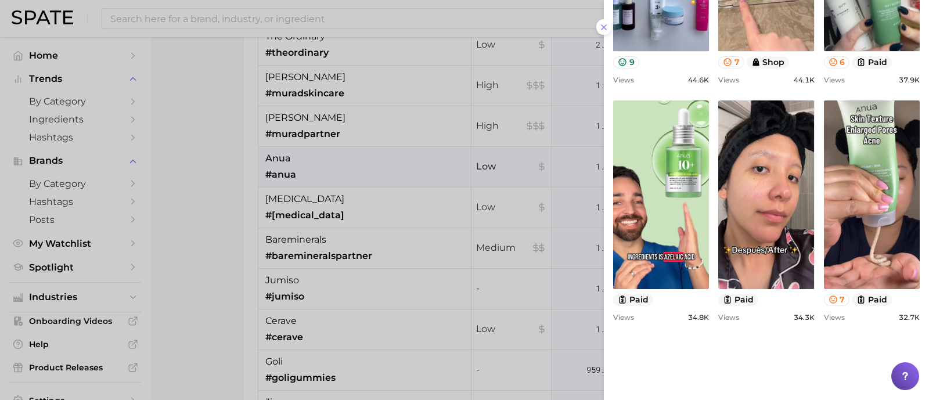
click at [165, 195] on div at bounding box center [464, 200] width 929 height 400
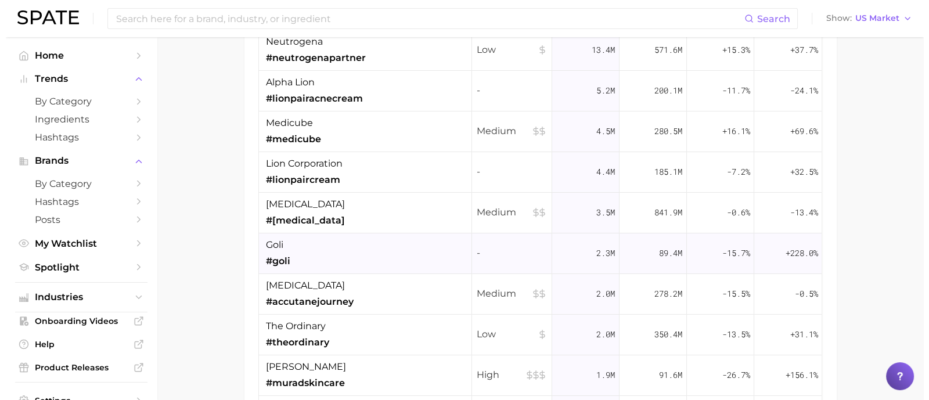
scroll to position [1024, 0]
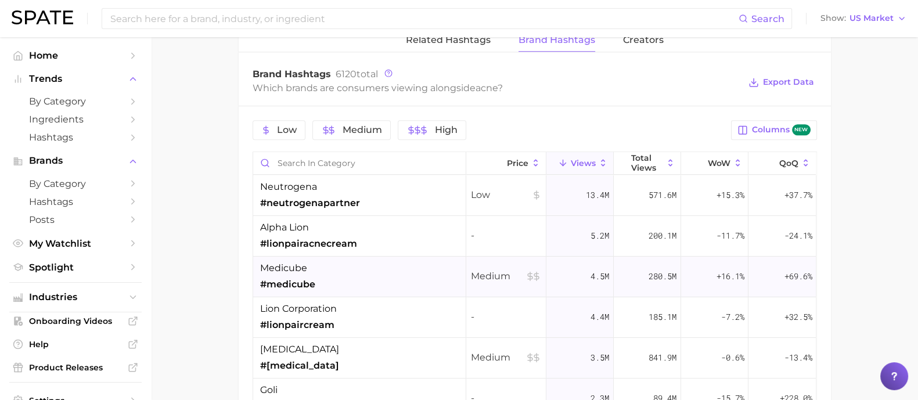
click at [393, 279] on div "medicube #medicube" at bounding box center [359, 277] width 213 height 41
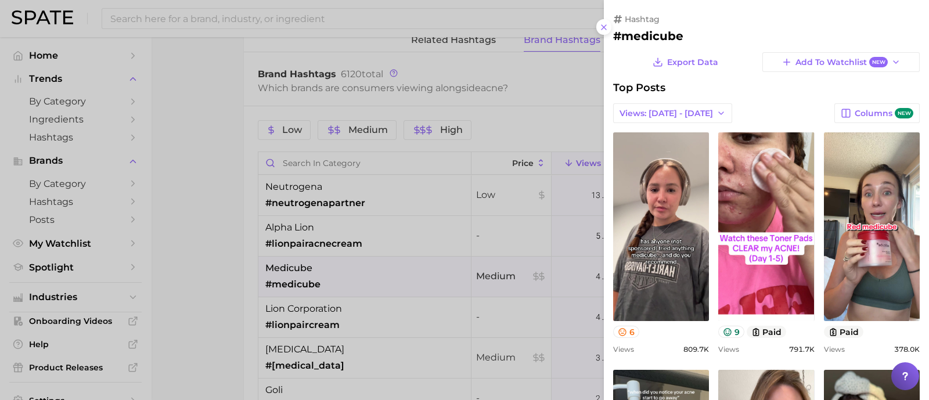
scroll to position [0, 0]
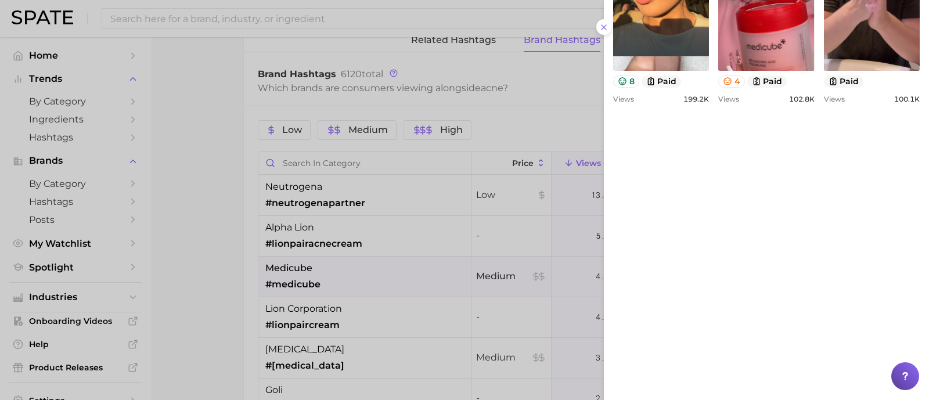
click at [247, 216] on div at bounding box center [464, 200] width 929 height 400
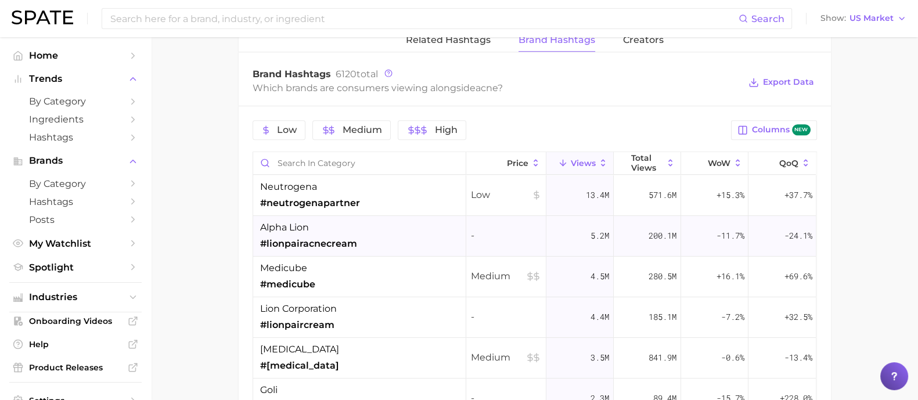
click at [406, 227] on div "alpha lion #lionpairacnecream" at bounding box center [359, 236] width 213 height 41
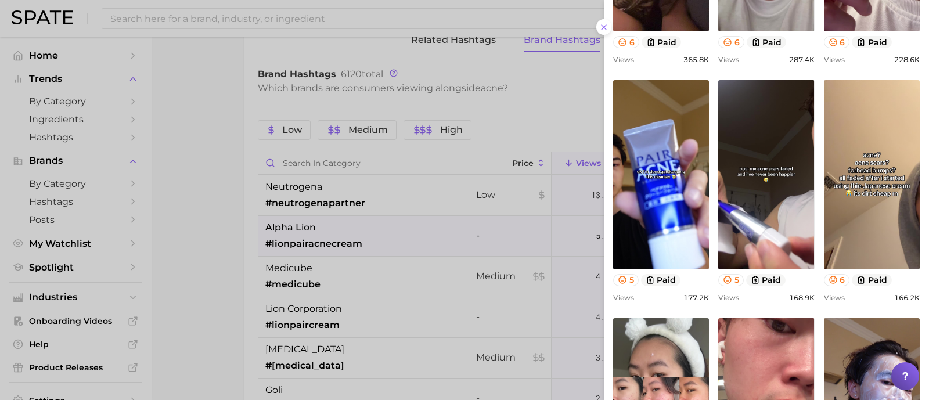
click at [200, 215] on div at bounding box center [464, 200] width 929 height 400
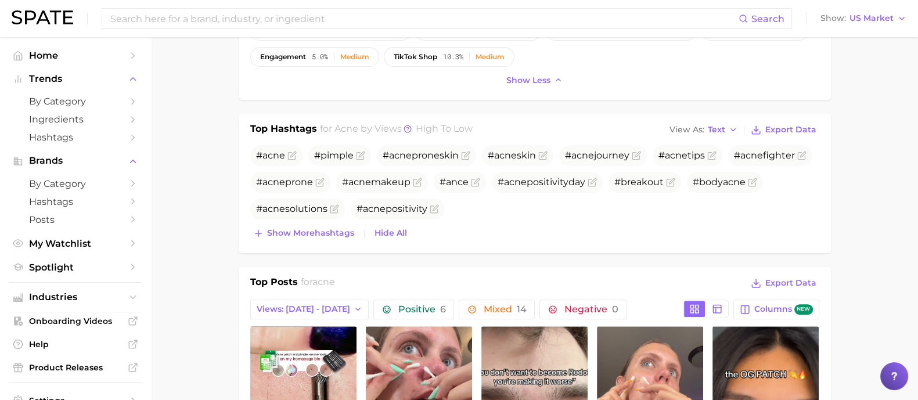
scroll to position [458, 0]
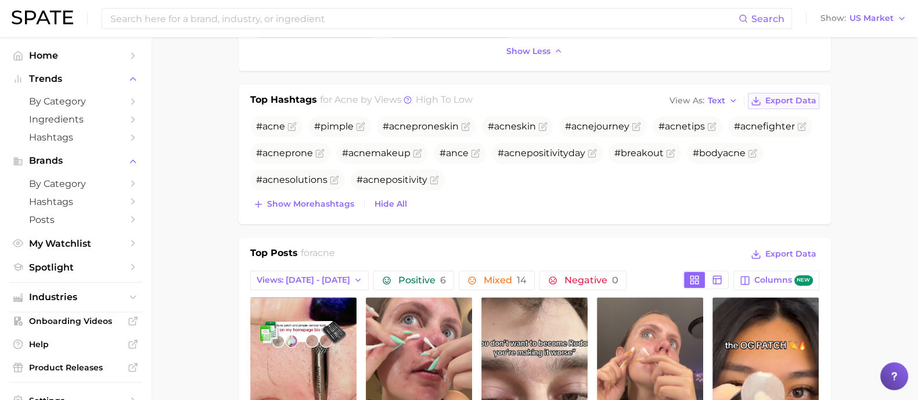
click at [776, 96] on span "Export Data" at bounding box center [790, 101] width 51 height 10
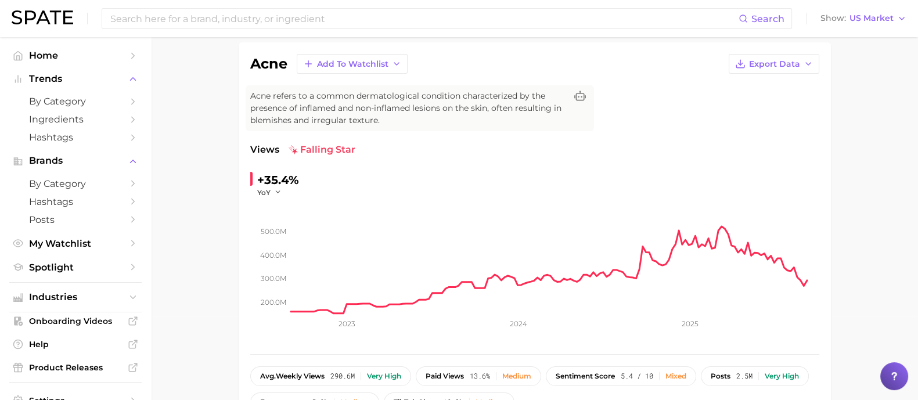
scroll to position [81, 0]
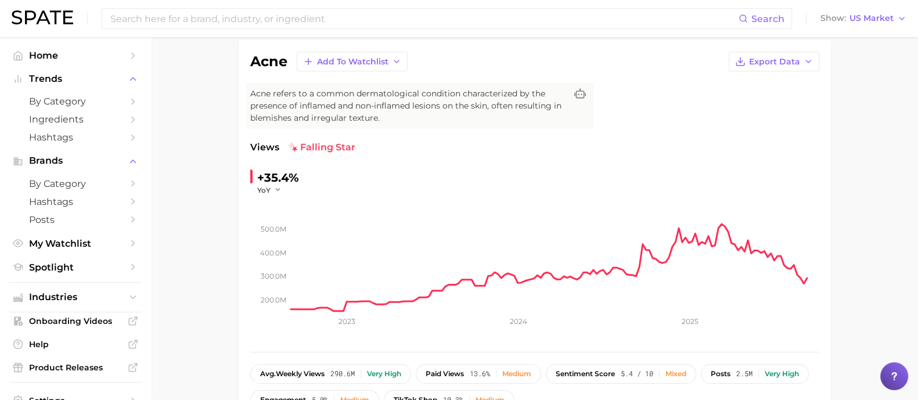
scroll to position [87, 0]
drag, startPoint x: 902, startPoint y: 151, endPoint x: 876, endPoint y: 59, distance: 95.6
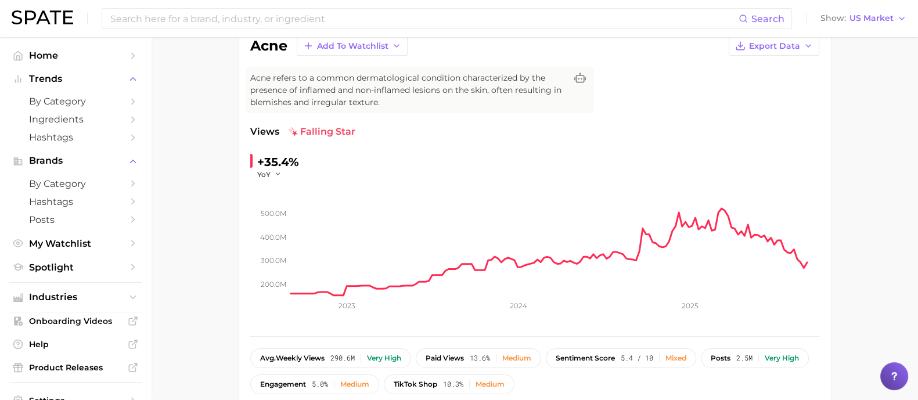
scroll to position [98, 0]
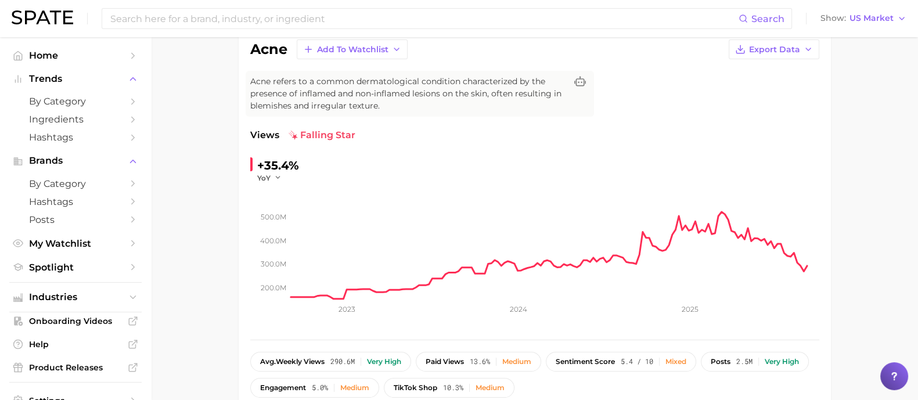
drag, startPoint x: 901, startPoint y: 213, endPoint x: 902, endPoint y: 207, distance: 5.8
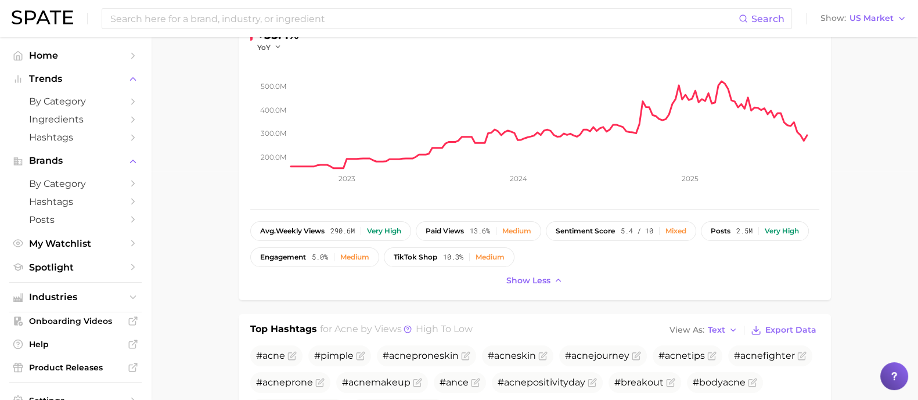
scroll to position [243, 0]
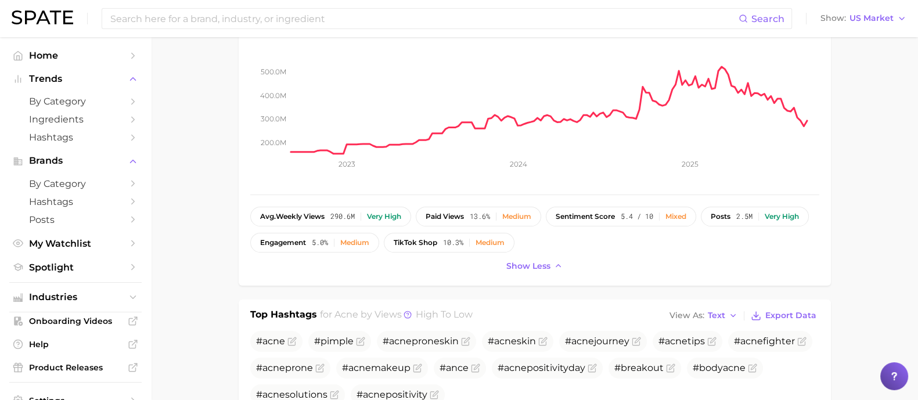
drag, startPoint x: 264, startPoint y: 13, endPoint x: 258, endPoint y: 19, distance: 8.2
click at [264, 13] on input at bounding box center [423, 19] width 629 height 20
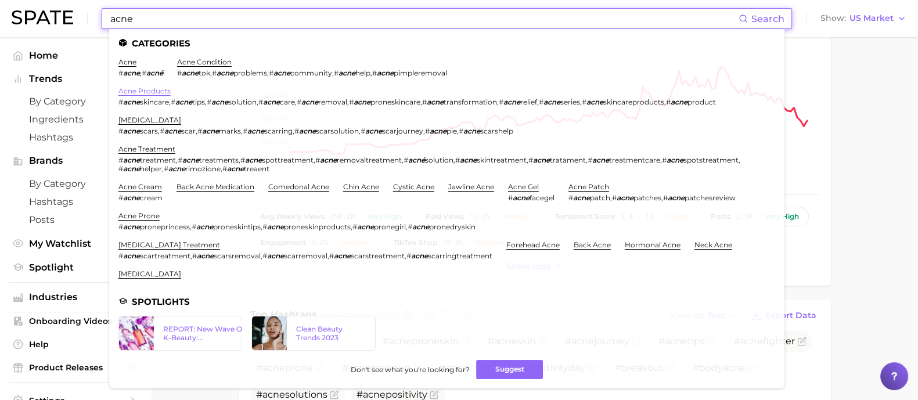
type input "acne"
click at [147, 91] on link "acne products" at bounding box center [144, 91] width 52 height 9
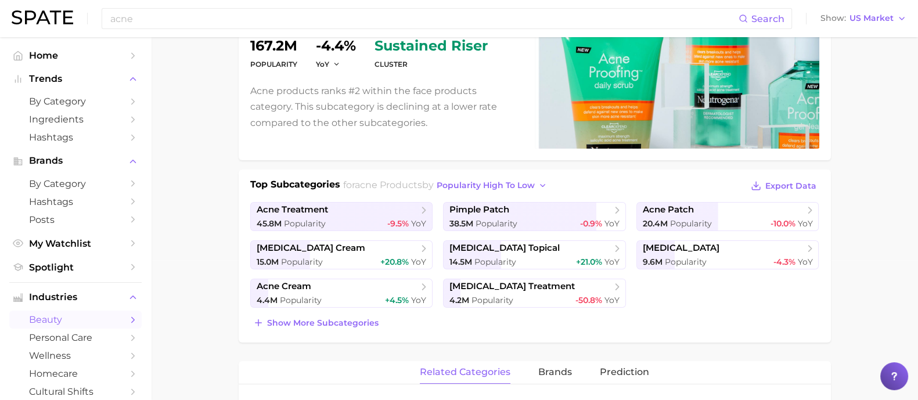
scroll to position [145, 0]
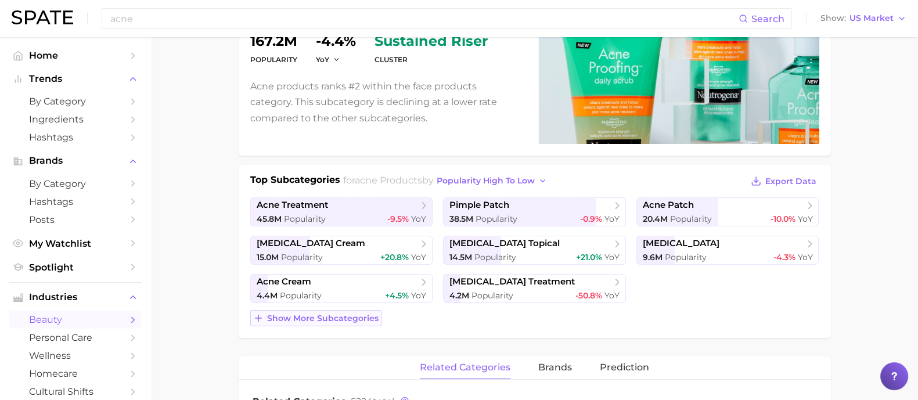
click at [323, 318] on span "Show more subcategories" at bounding box center [322, 319] width 111 height 10
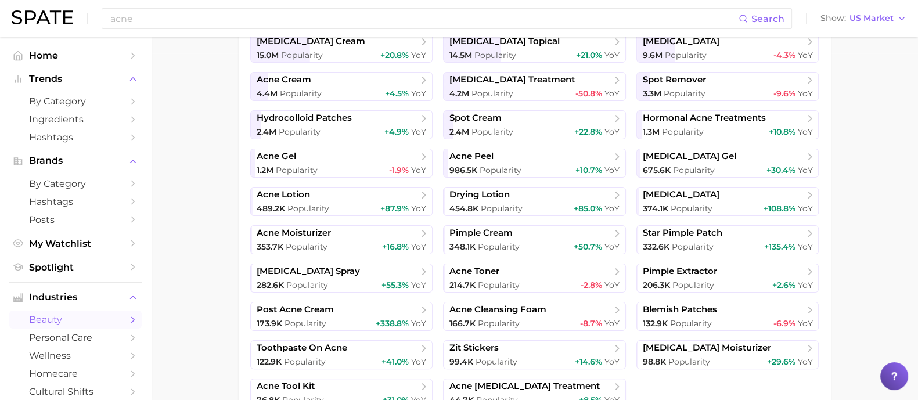
scroll to position [348, 0]
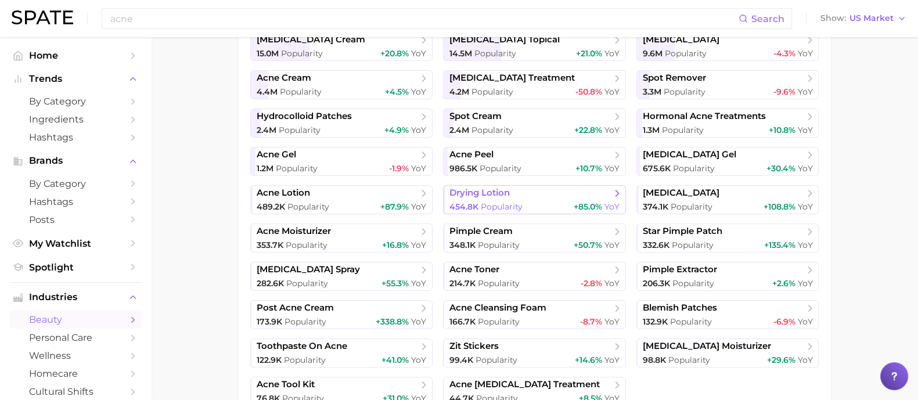
click at [532, 195] on span "drying lotion" at bounding box center [529, 194] width 161 height 12
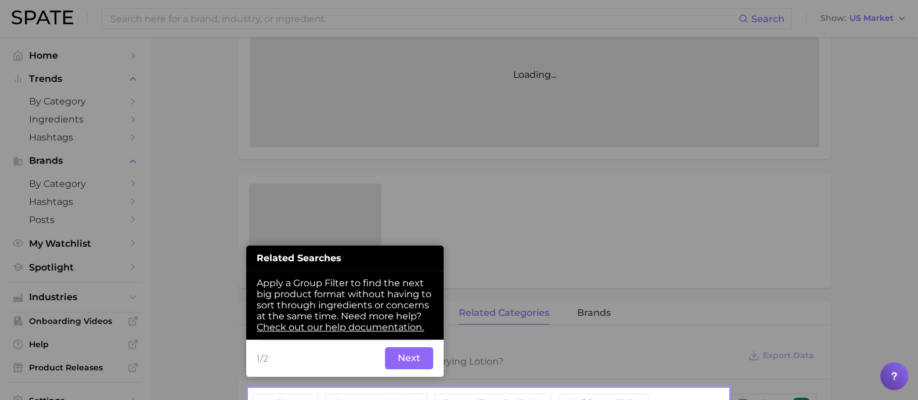
scroll to position [313, 0]
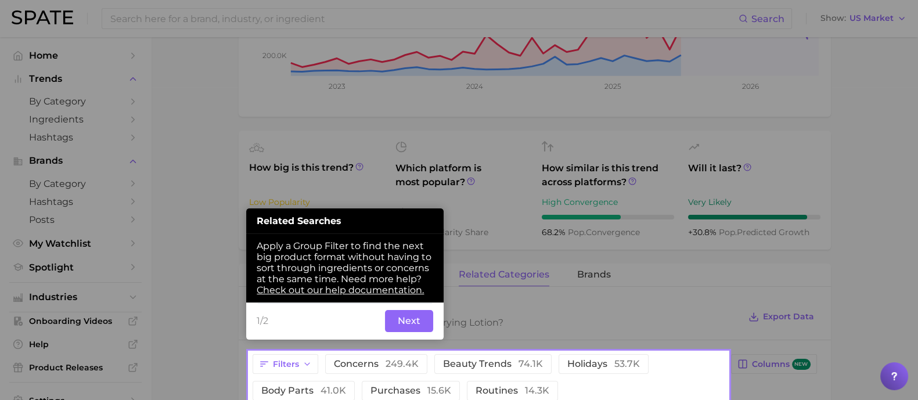
click at [401, 326] on button "Next" at bounding box center [409, 321] width 48 height 22
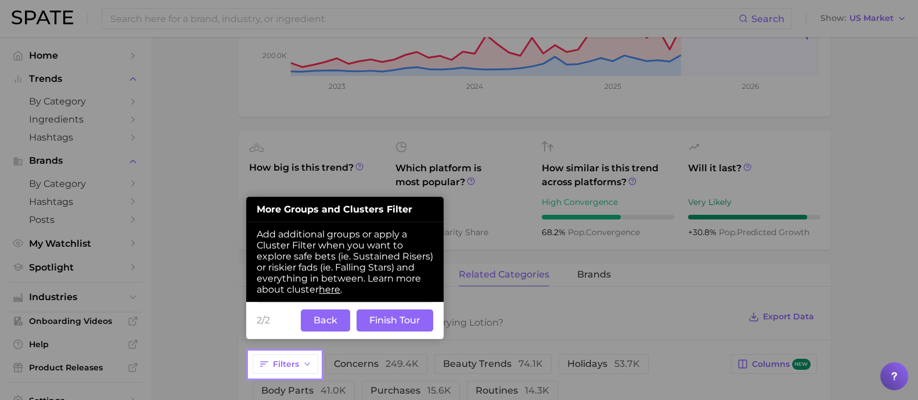
click at [404, 316] on button "Finish Tour" at bounding box center [395, 320] width 77 height 22
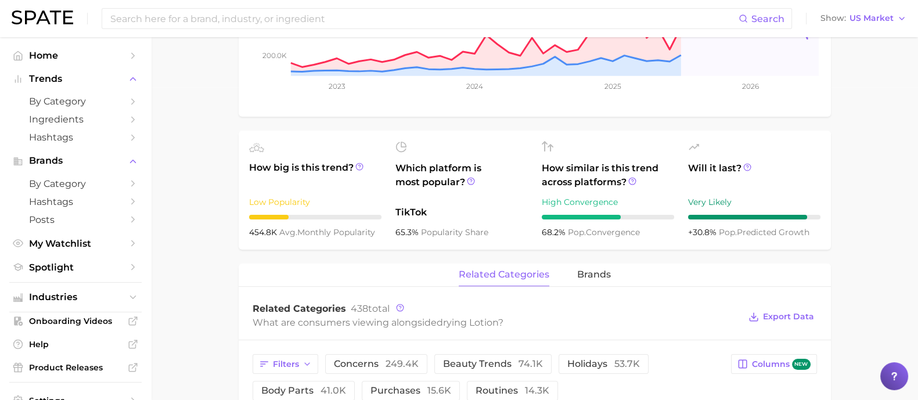
click at [174, 249] on main "1. skincare 2. face products 3. acne products 4. drying lotion Overview Google …" at bounding box center [534, 304] width 767 height 1160
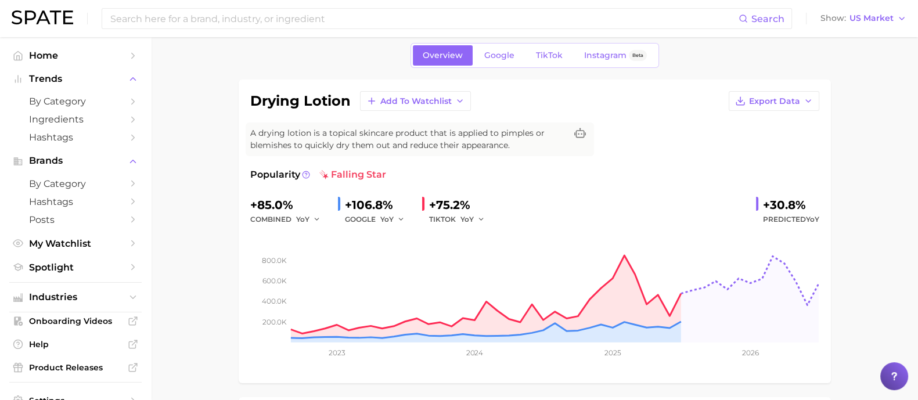
scroll to position [0, 0]
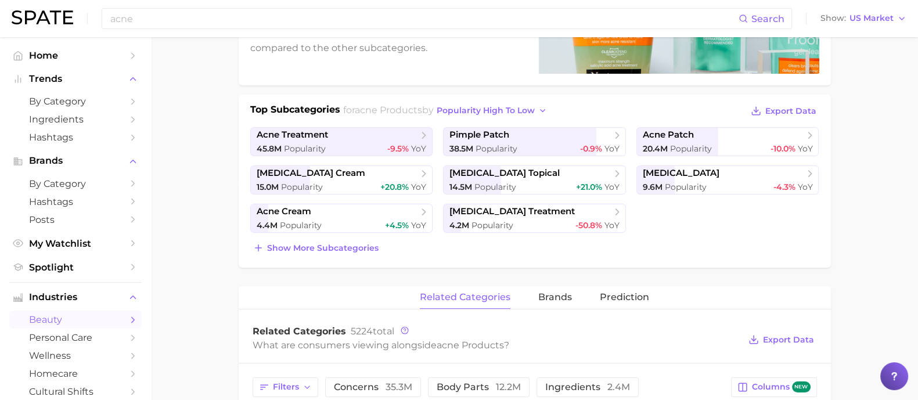
scroll to position [203, 0]
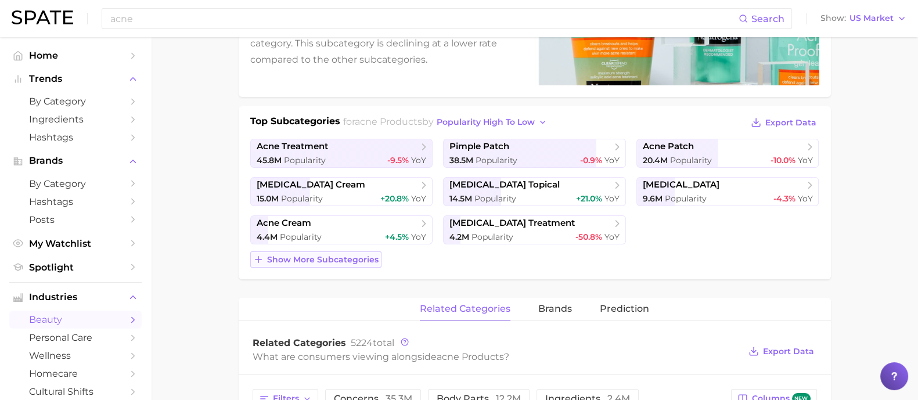
click at [286, 255] on span "Show more subcategories" at bounding box center [322, 260] width 111 height 10
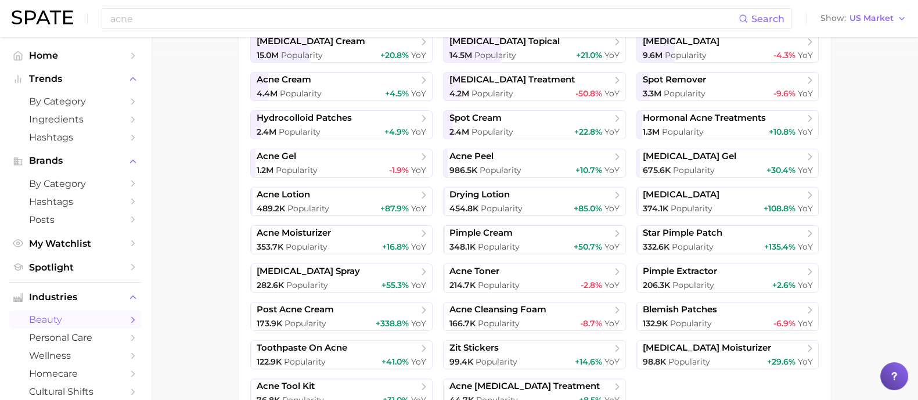
scroll to position [348, 0]
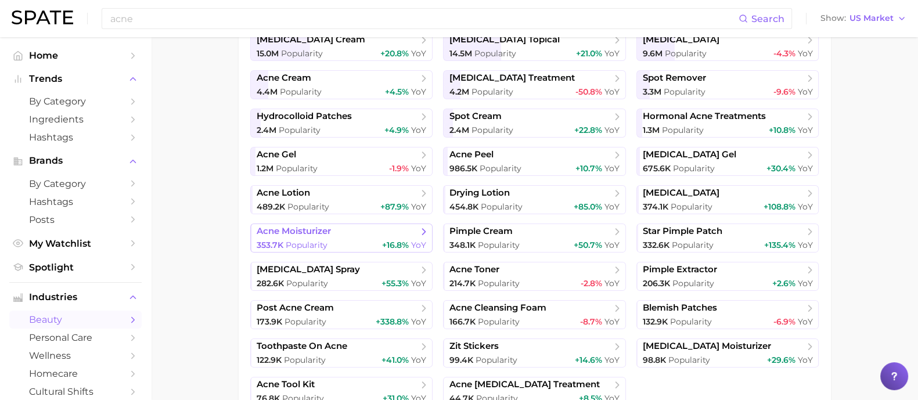
click at [337, 237] on link "acne moisturizer 353.7k Popularity +16.8% YoY" at bounding box center [341, 238] width 183 height 29
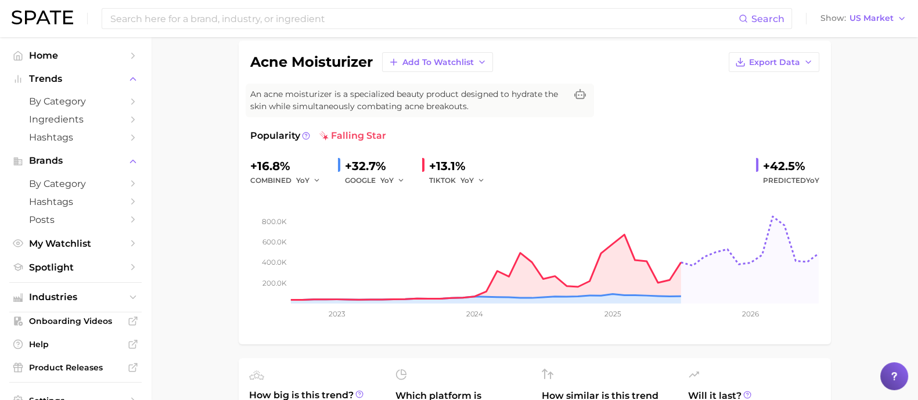
scroll to position [87, 0]
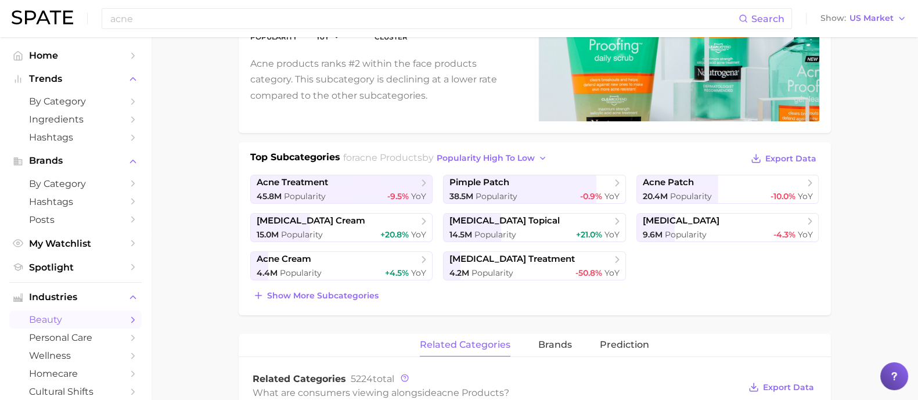
scroll to position [174, 0]
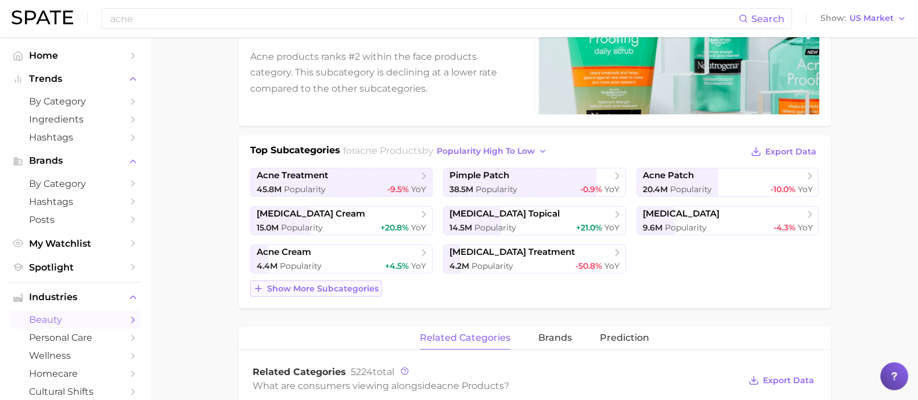
click at [309, 285] on span "Show more subcategories" at bounding box center [322, 289] width 111 height 10
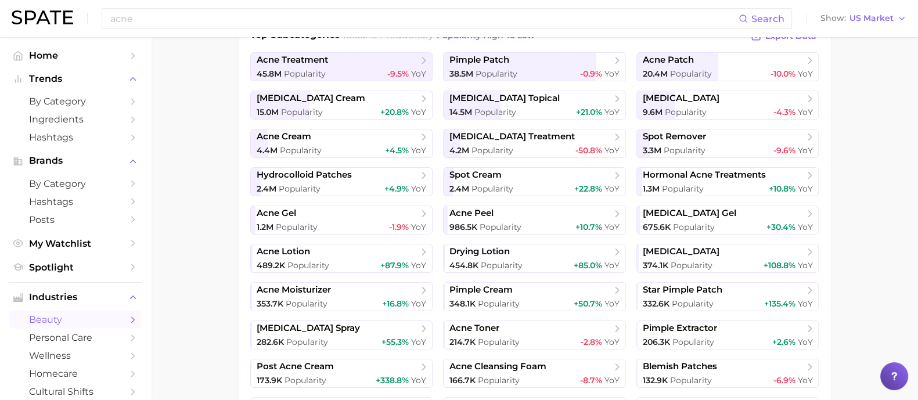
scroll to position [319, 0]
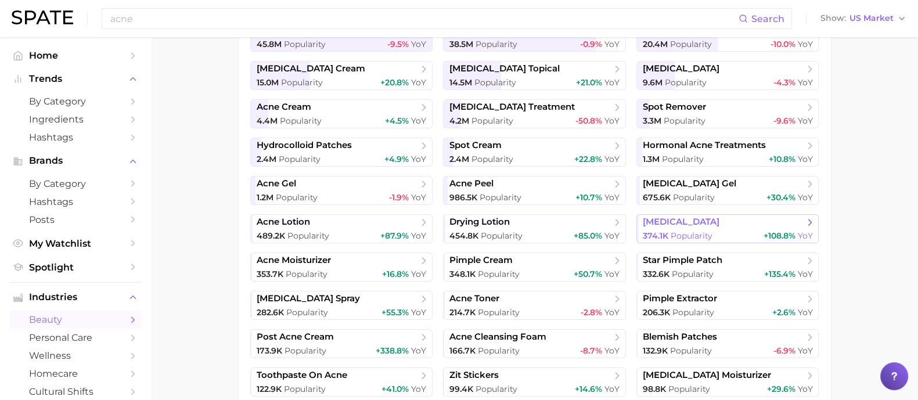
click at [701, 231] on span "Popularity" at bounding box center [692, 236] width 42 height 10
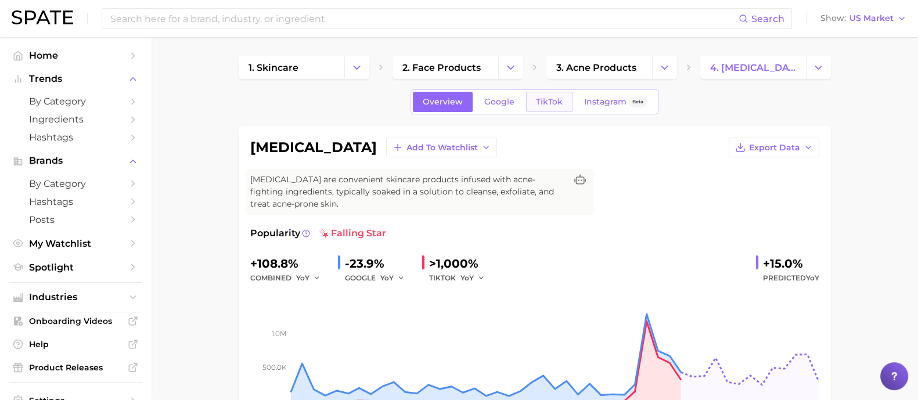
click at [546, 101] on span "TikTok" at bounding box center [549, 102] width 27 height 10
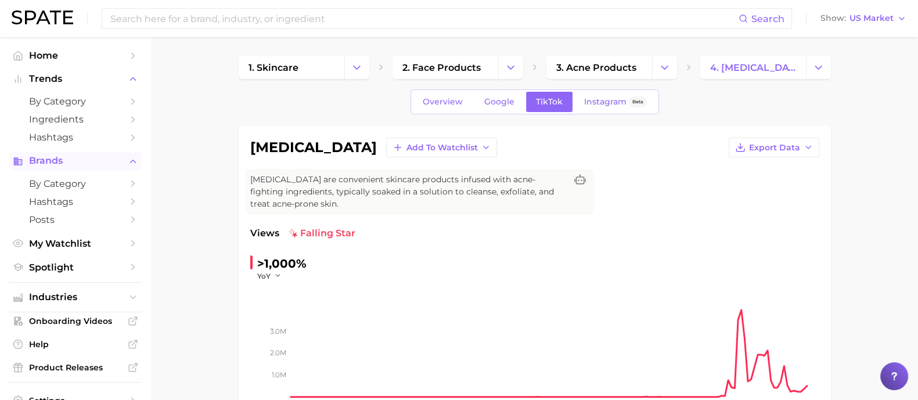
scroll to position [28, 0]
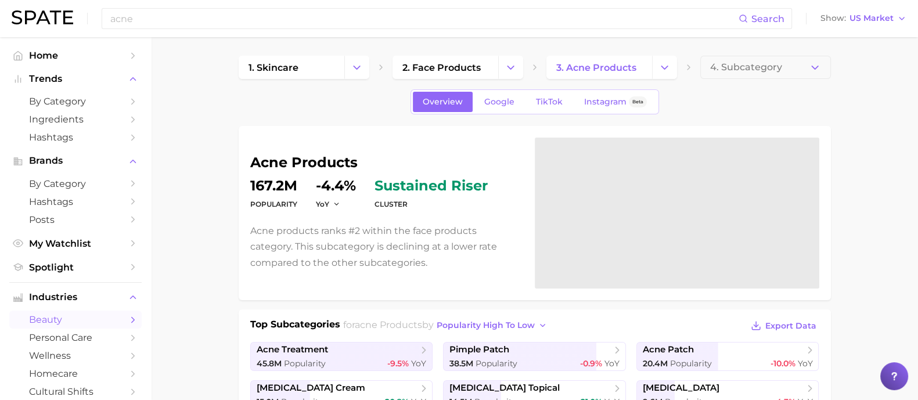
scroll to position [319, 0]
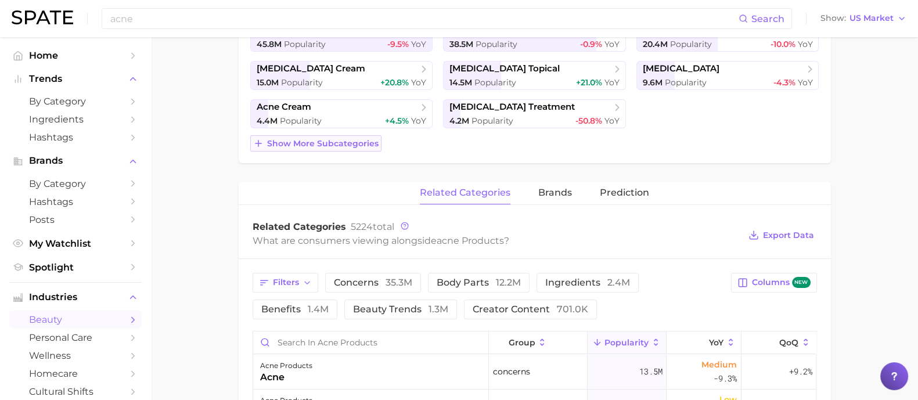
click at [308, 140] on span "Show more subcategories" at bounding box center [322, 144] width 111 height 10
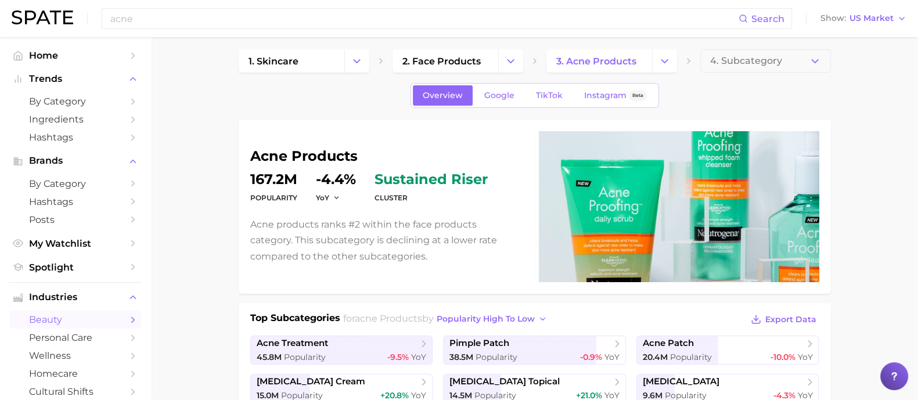
scroll to position [0, 0]
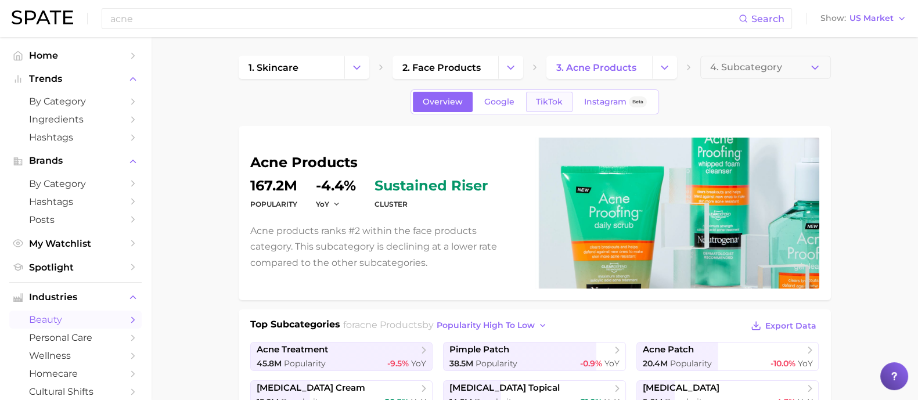
click at [556, 103] on span "TikTok" at bounding box center [549, 102] width 27 height 10
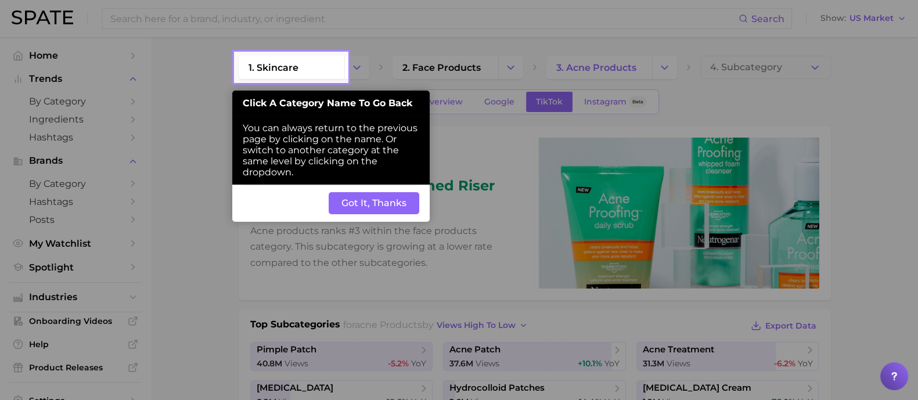
click at [394, 207] on button "Got It, Thanks" at bounding box center [374, 203] width 91 height 22
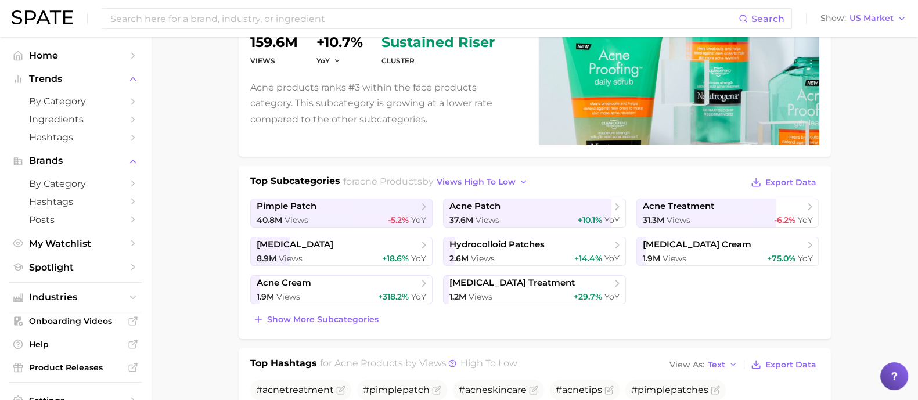
scroll to position [145, 0]
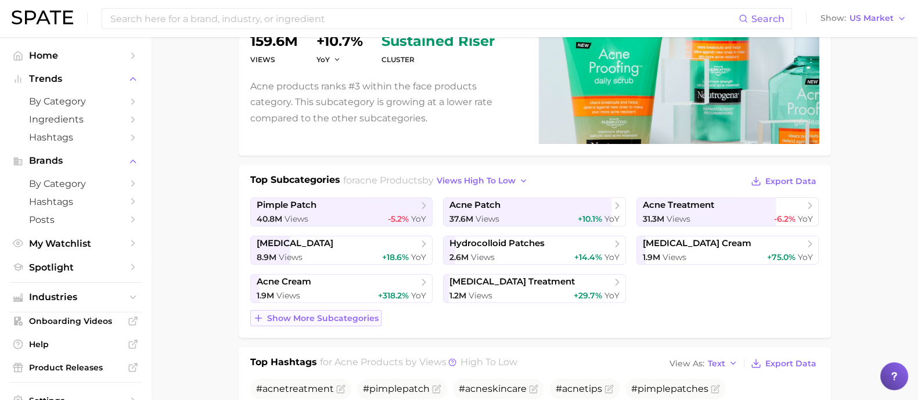
click at [307, 316] on span "Show more subcategories" at bounding box center [322, 319] width 111 height 10
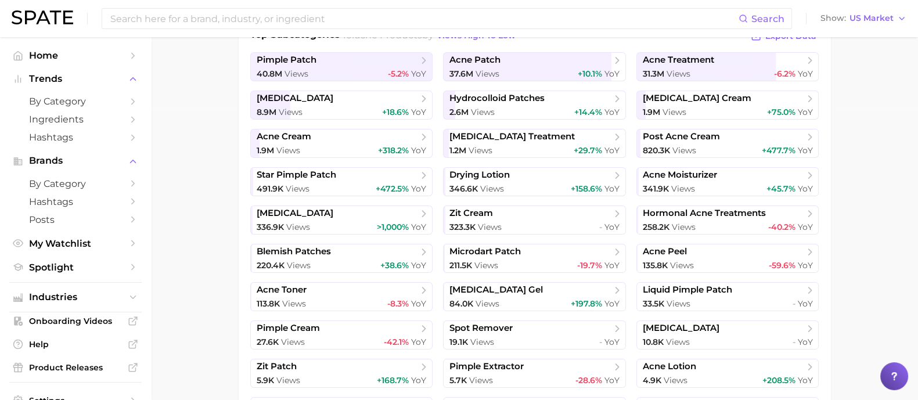
scroll to position [363, 0]
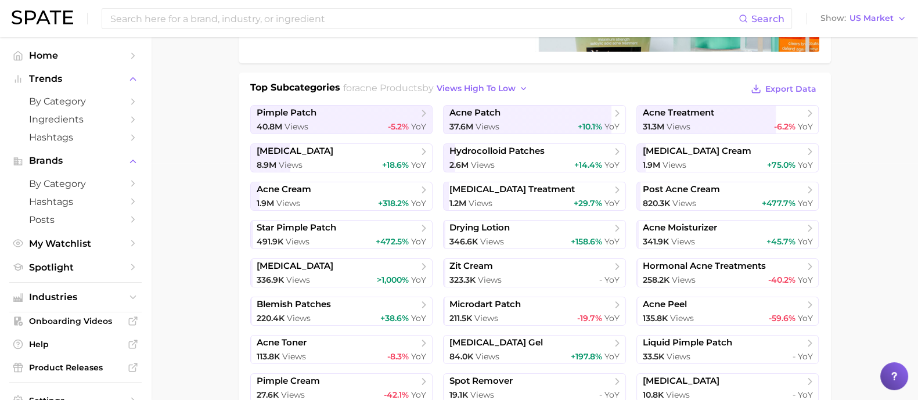
scroll to position [218, 0]
